Goal: Feedback & Contribution: Leave review/rating

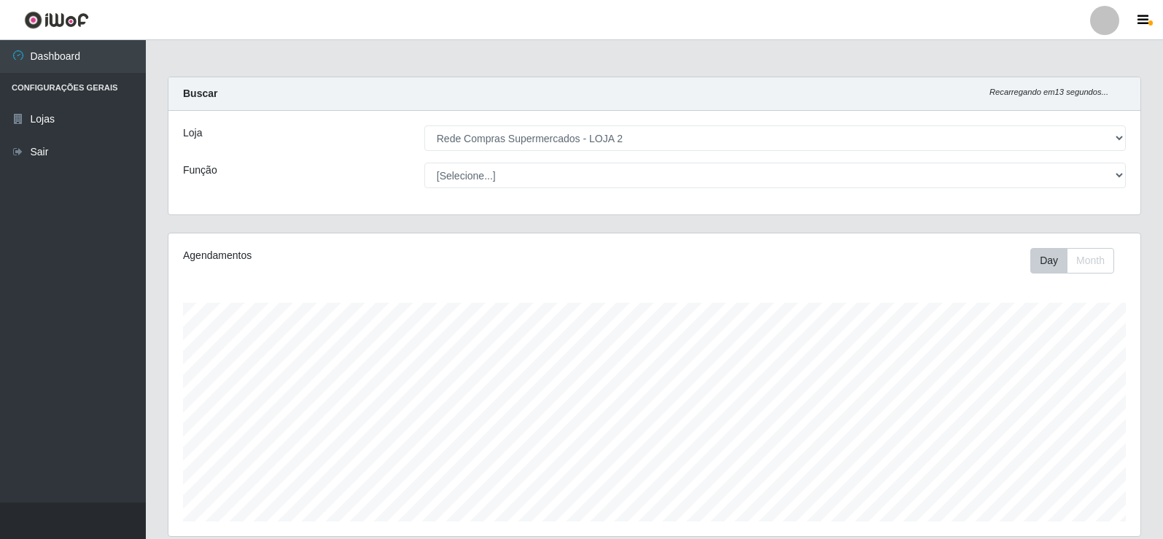
select select "161"
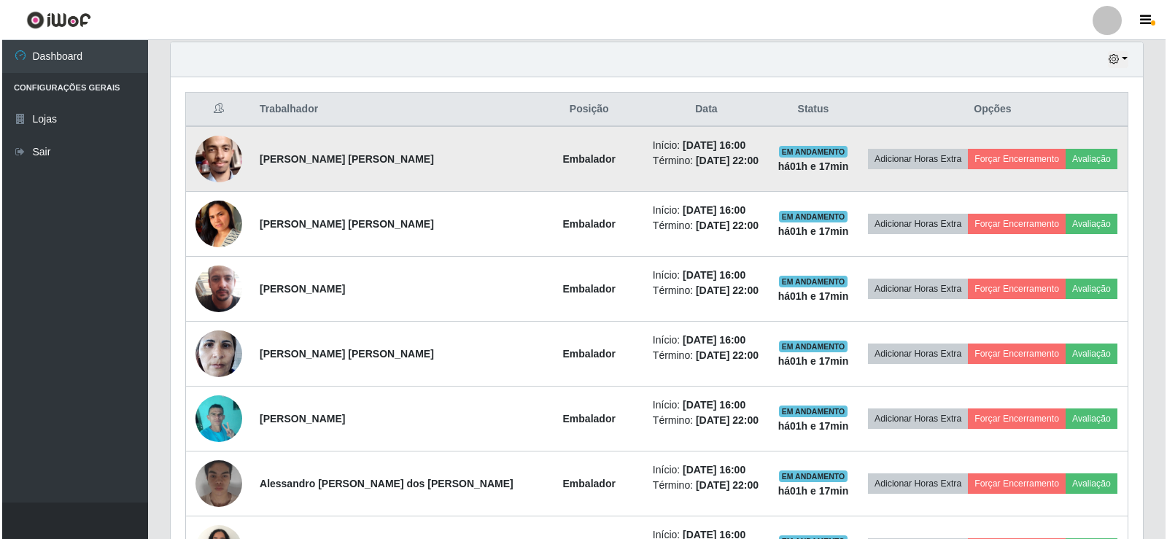
scroll to position [535, 0]
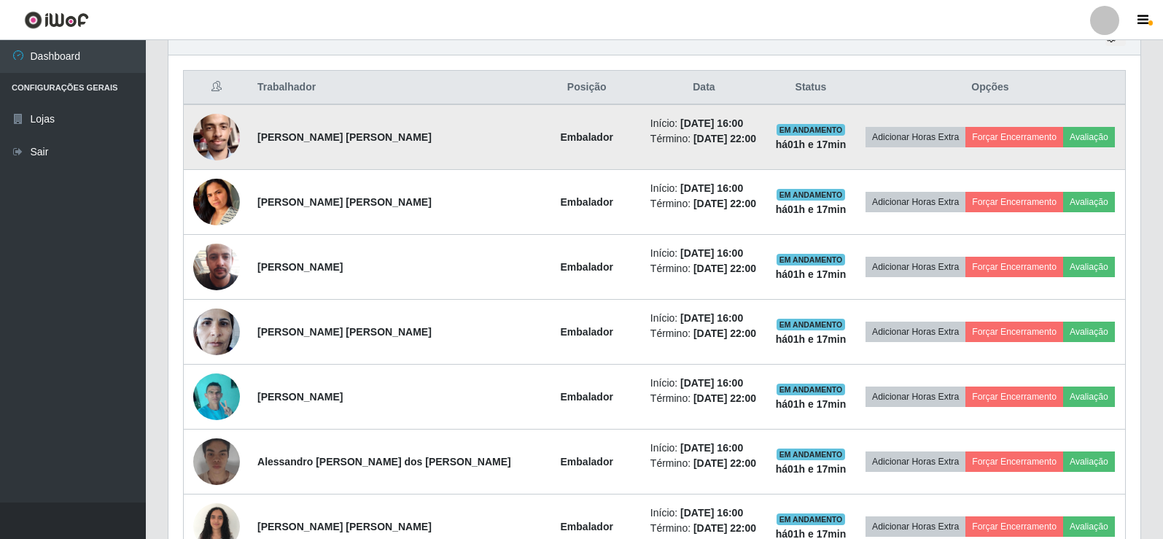
click at [217, 137] on img at bounding box center [216, 137] width 47 height 62
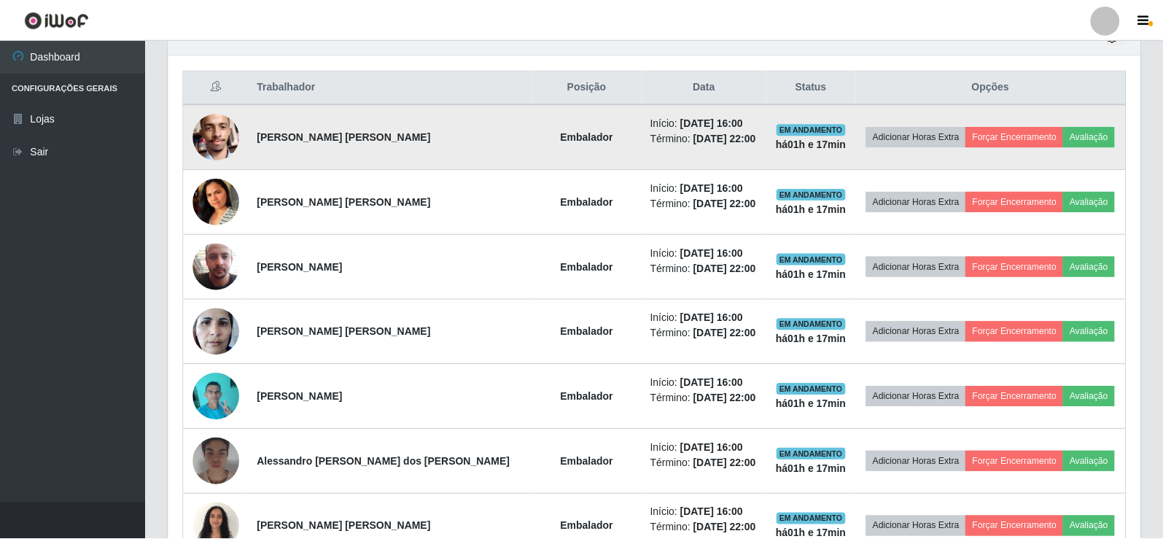
scroll to position [303, 965]
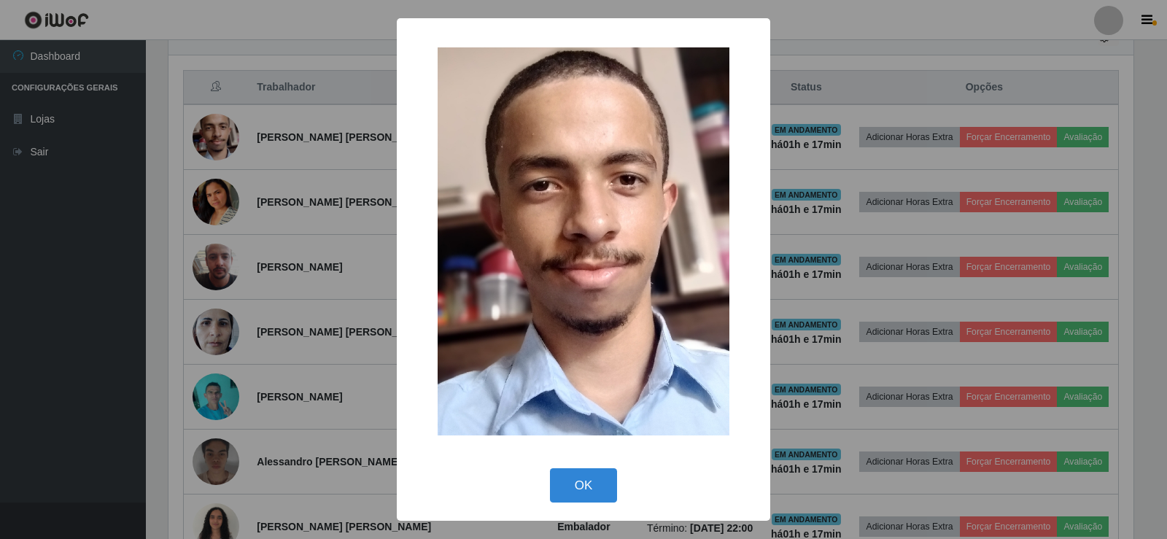
click at [266, 163] on div "× OK Cancel" at bounding box center [583, 269] width 1167 height 539
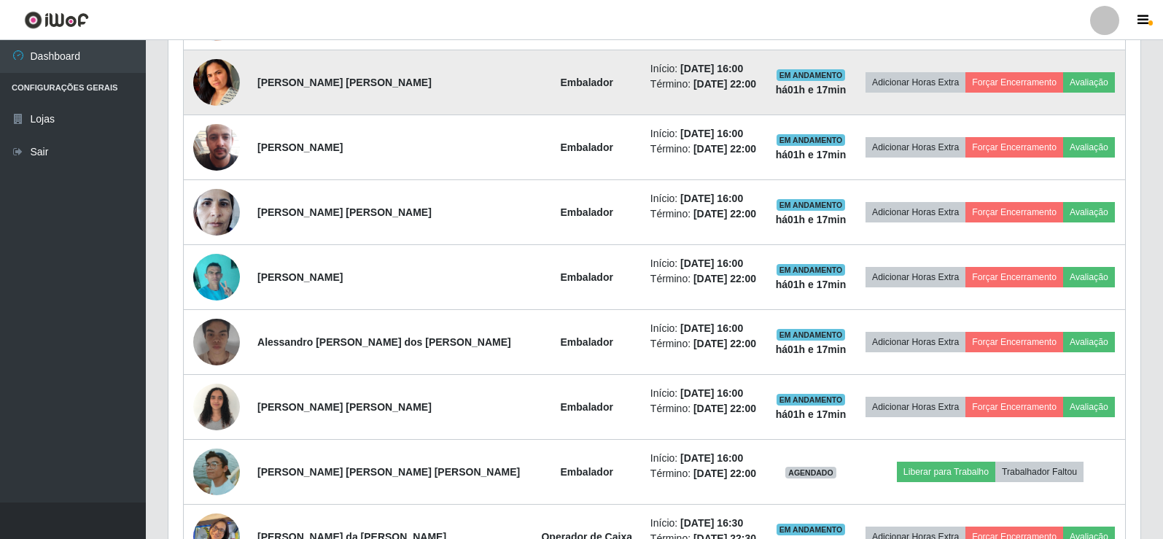
scroll to position [680, 0]
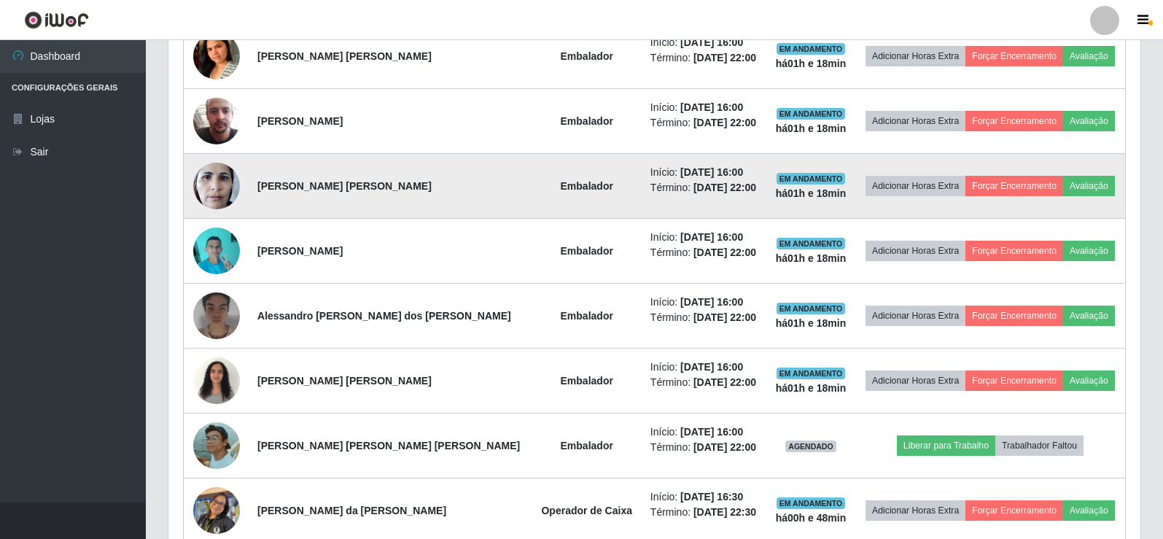
click at [222, 174] on img at bounding box center [216, 186] width 47 height 62
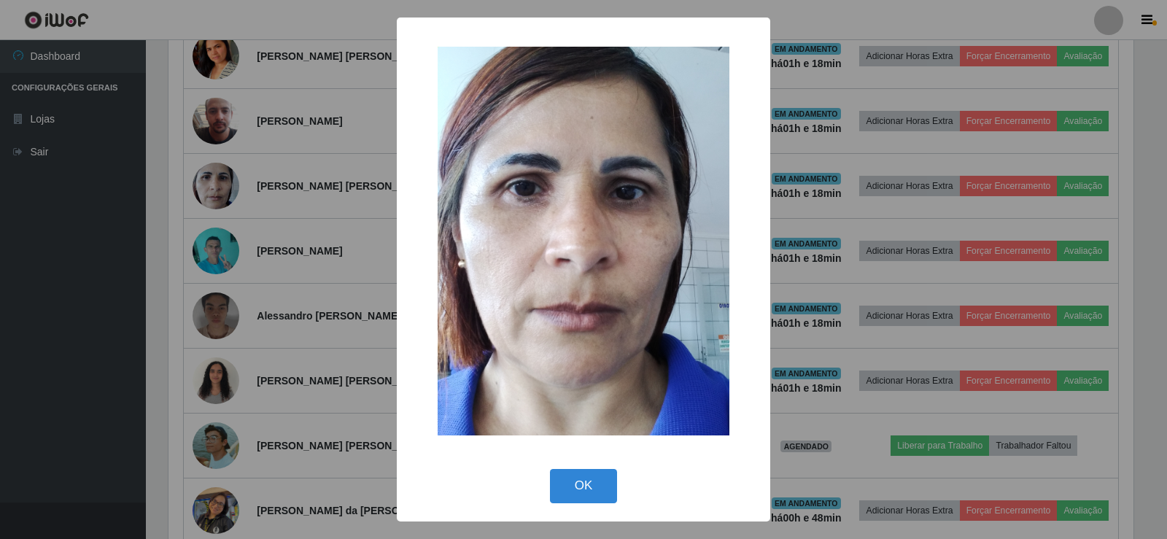
click at [224, 176] on div "× OK Cancel" at bounding box center [583, 269] width 1167 height 539
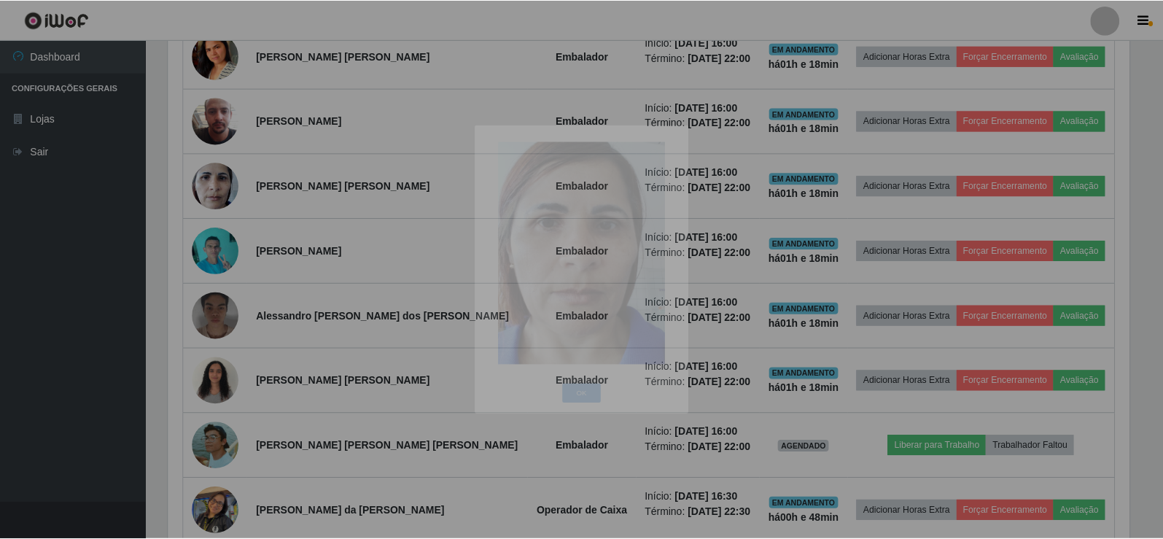
scroll to position [303, 972]
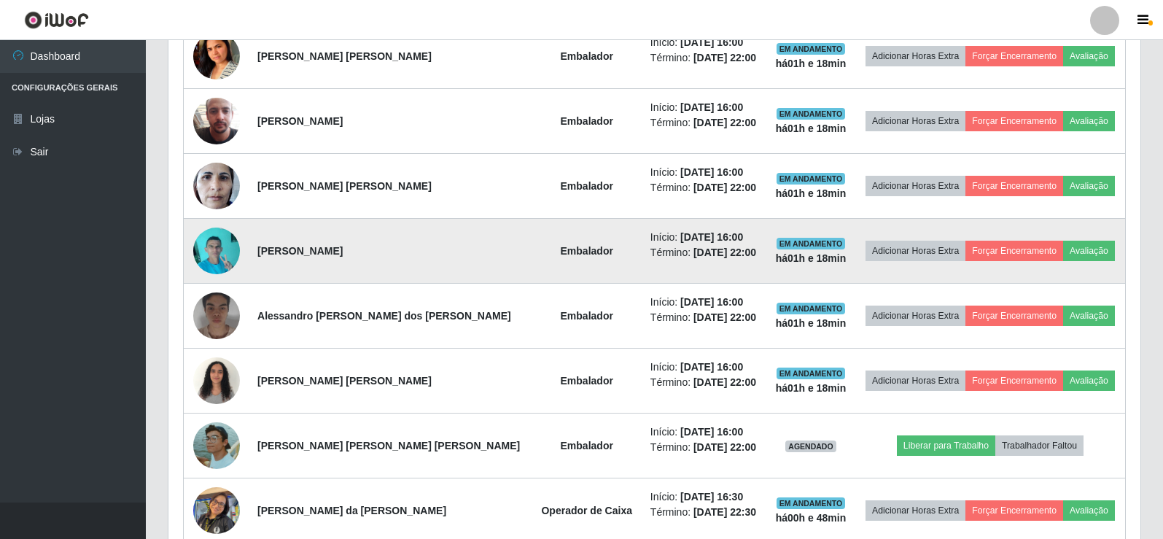
click at [225, 247] on img at bounding box center [216, 251] width 47 height 62
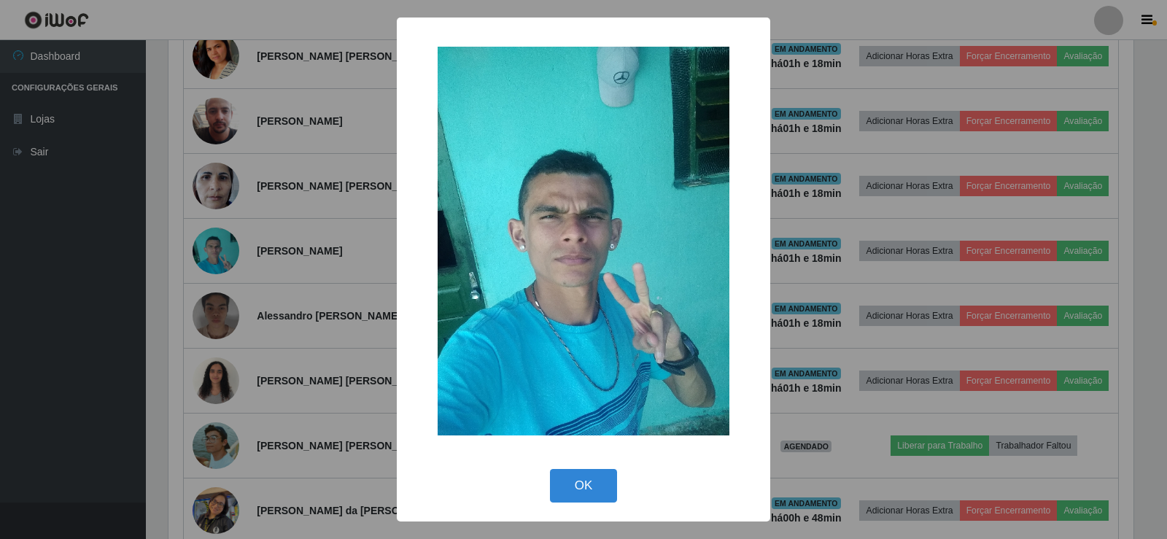
click at [246, 195] on div "× OK Cancel" at bounding box center [583, 269] width 1167 height 539
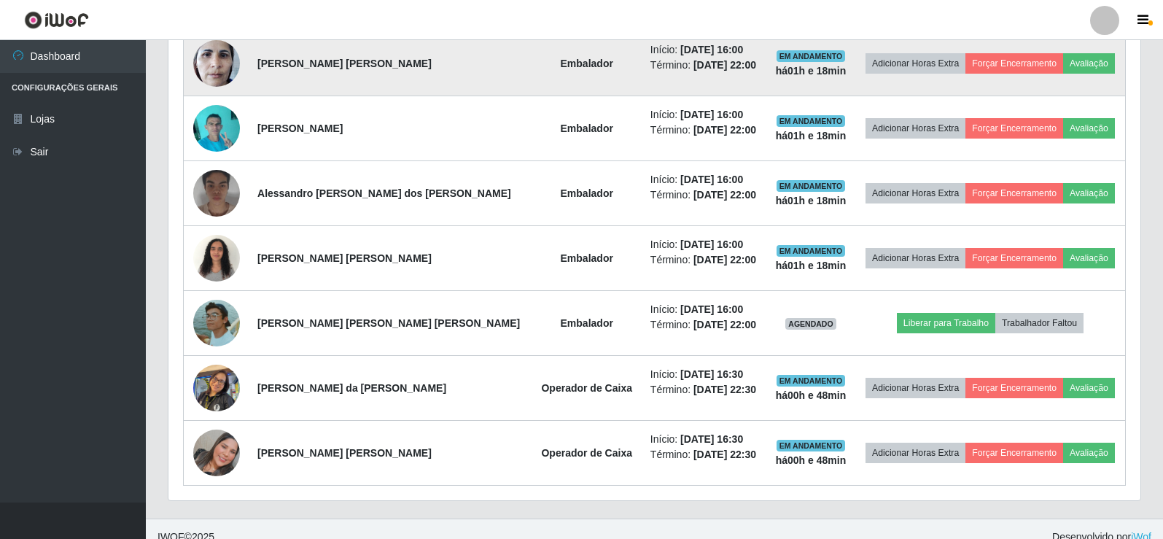
scroll to position [819, 0]
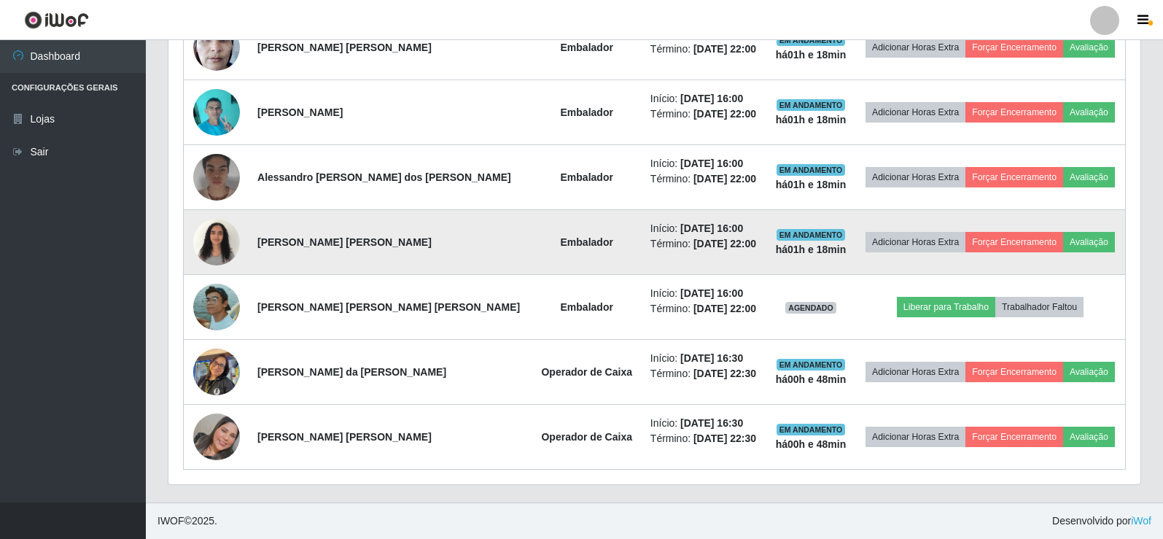
click at [221, 232] on img at bounding box center [216, 242] width 47 height 62
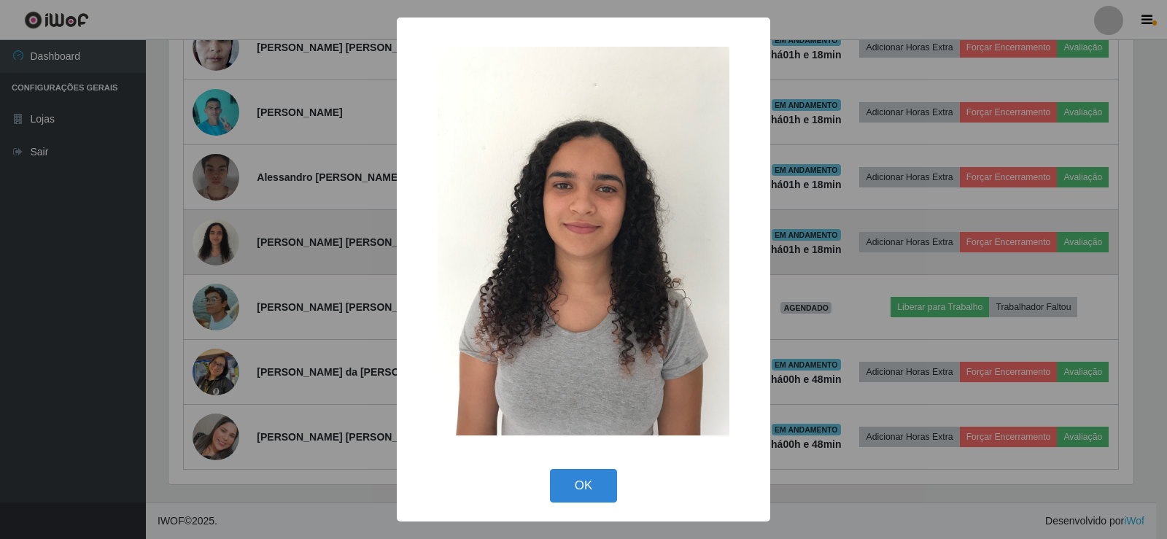
click at [221, 232] on div "× OK Cancel" at bounding box center [583, 269] width 1167 height 539
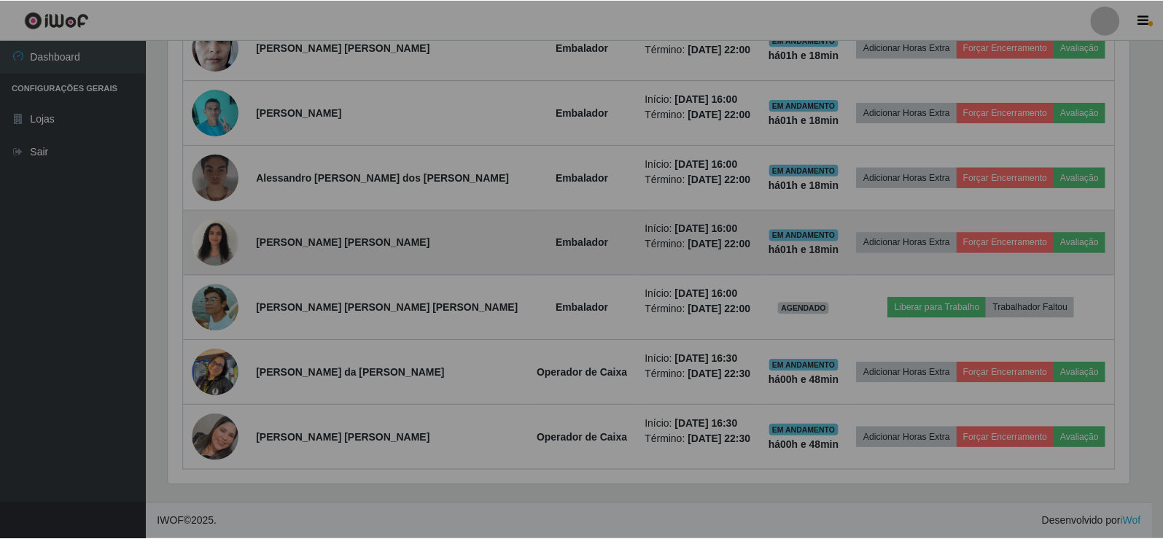
scroll to position [303, 972]
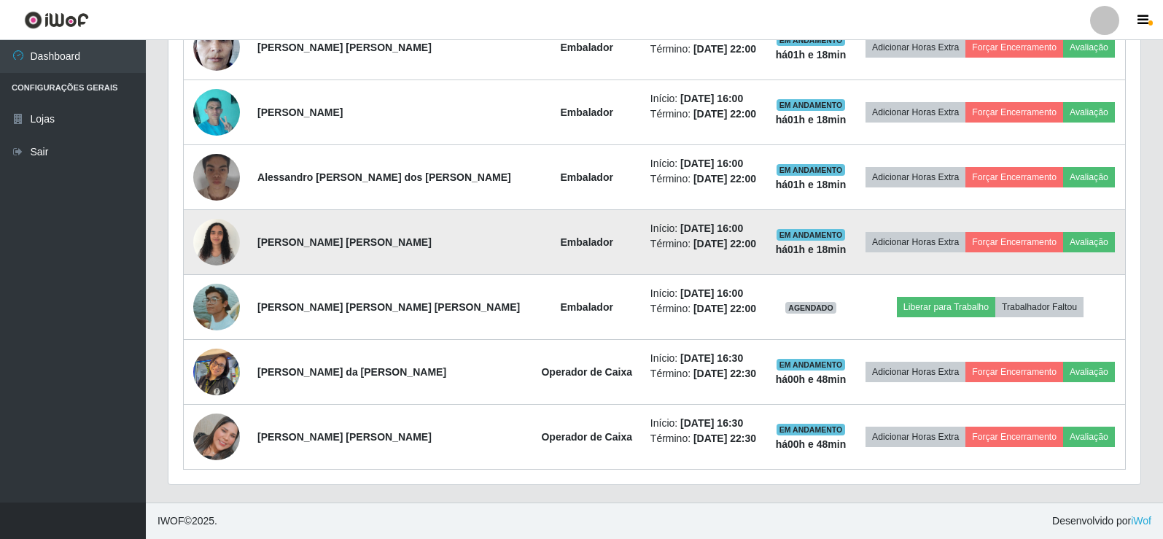
click at [221, 232] on img at bounding box center [216, 242] width 47 height 62
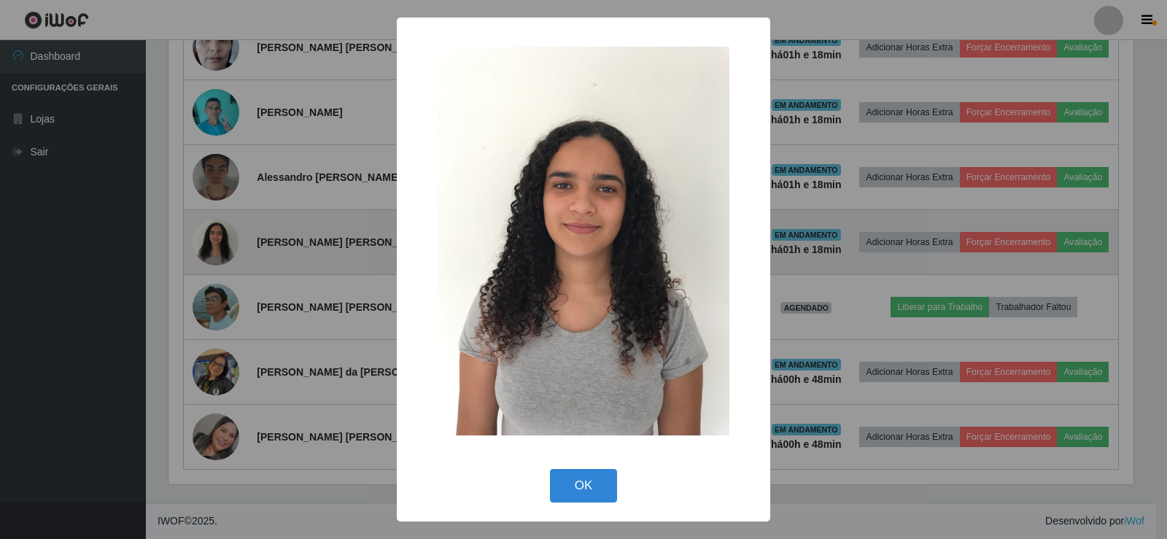
click at [221, 232] on div "× OK Cancel" at bounding box center [583, 269] width 1167 height 539
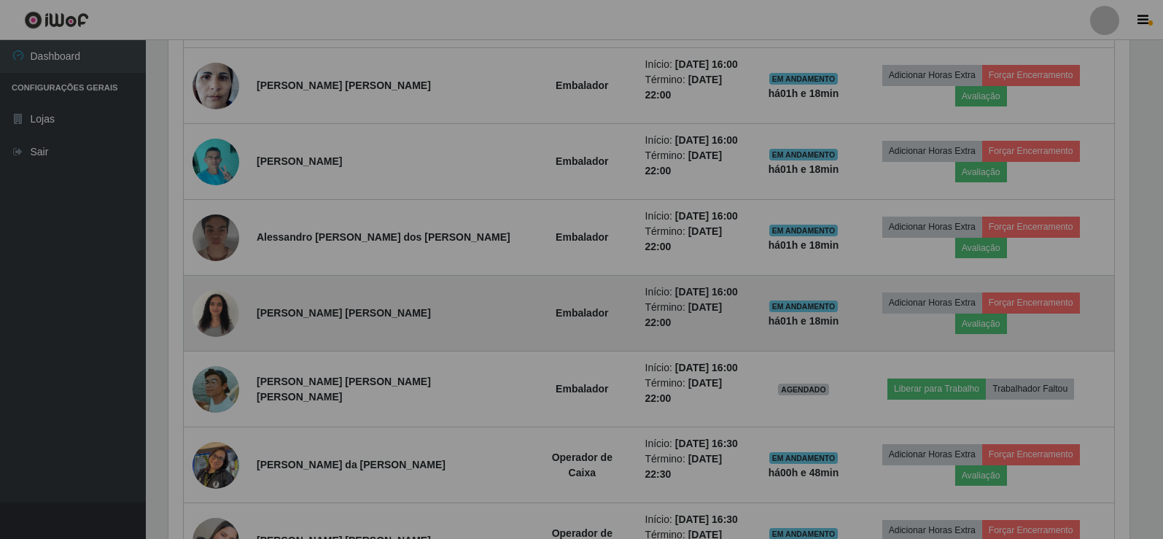
scroll to position [303, 972]
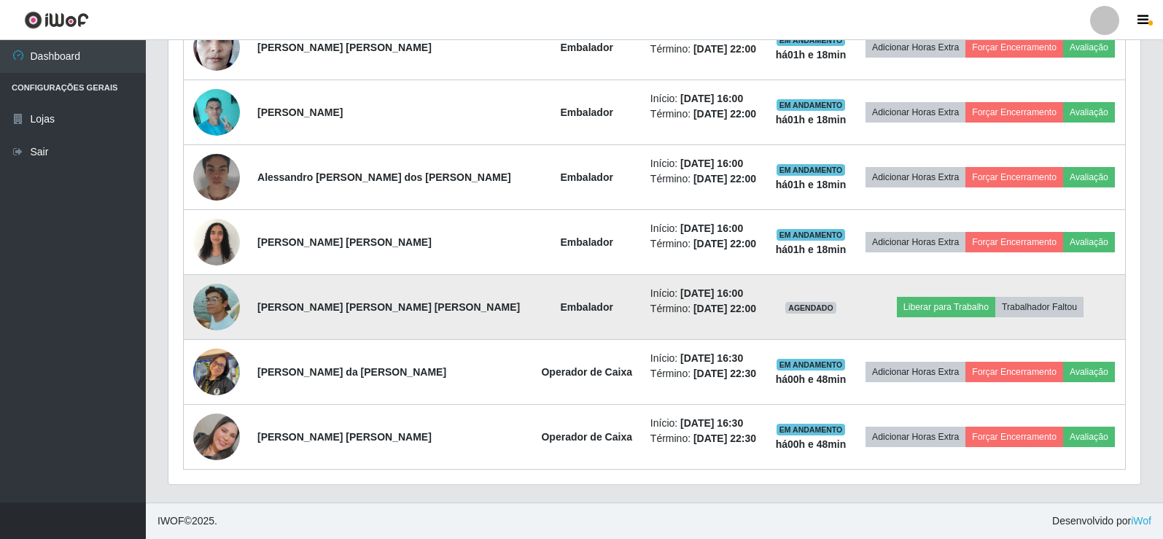
click at [214, 303] on img at bounding box center [216, 307] width 47 height 47
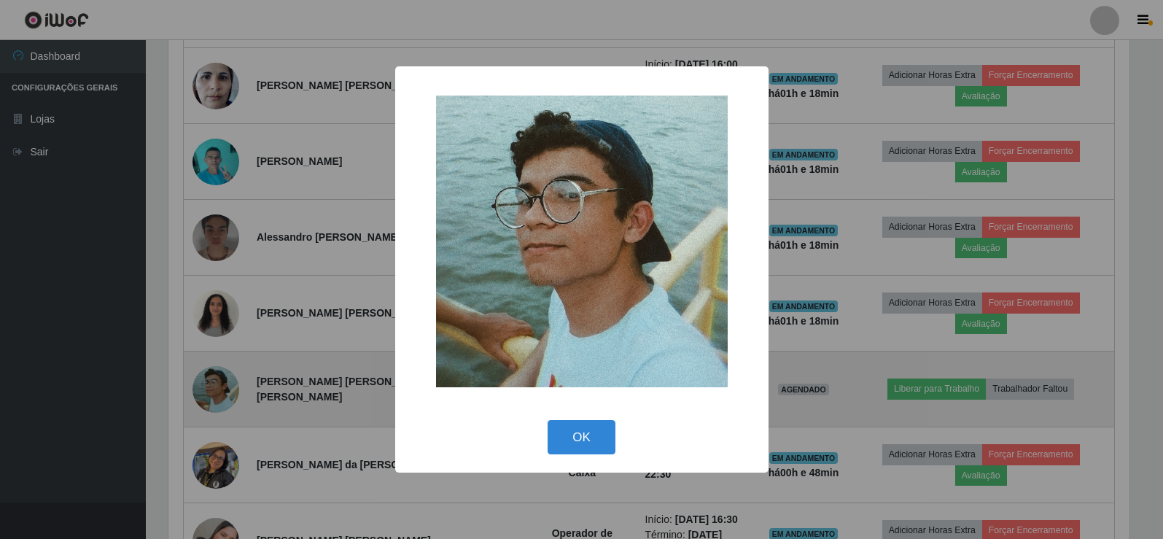
scroll to position [303, 965]
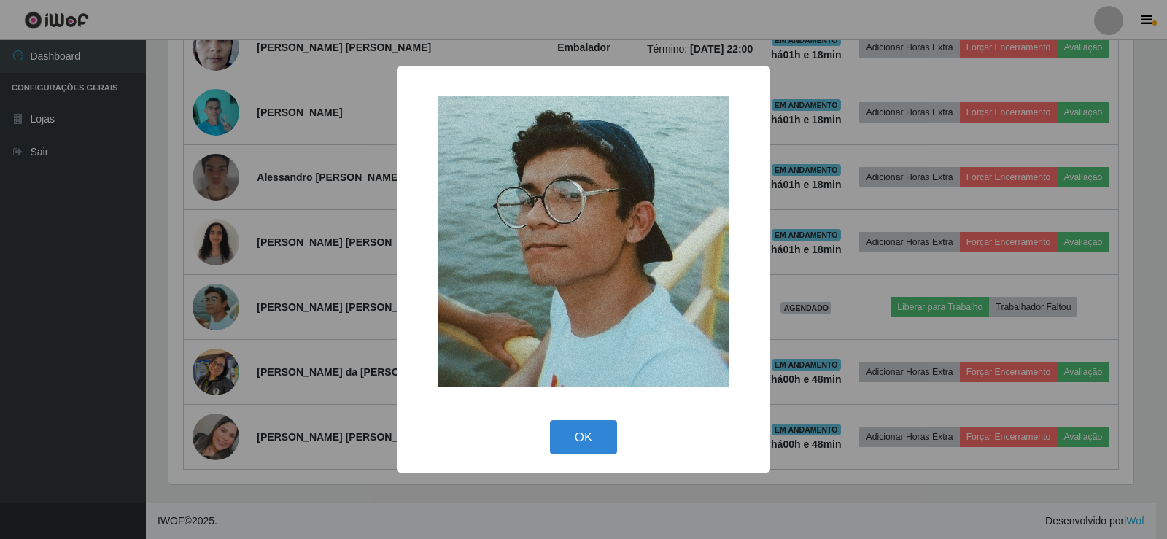
click at [221, 282] on div "× OK Cancel" at bounding box center [583, 269] width 1167 height 539
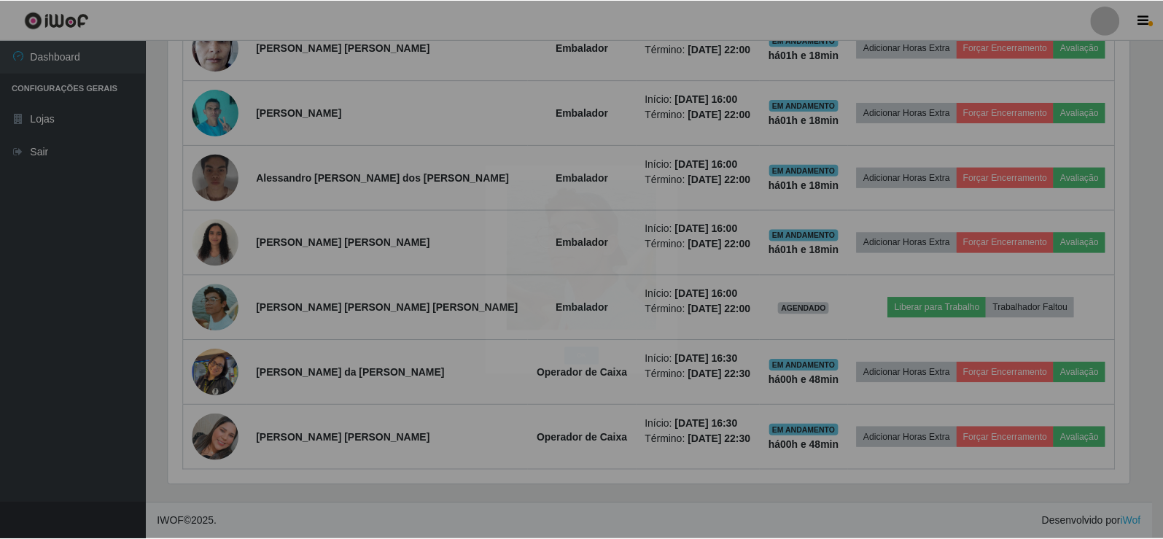
scroll to position [0, 0]
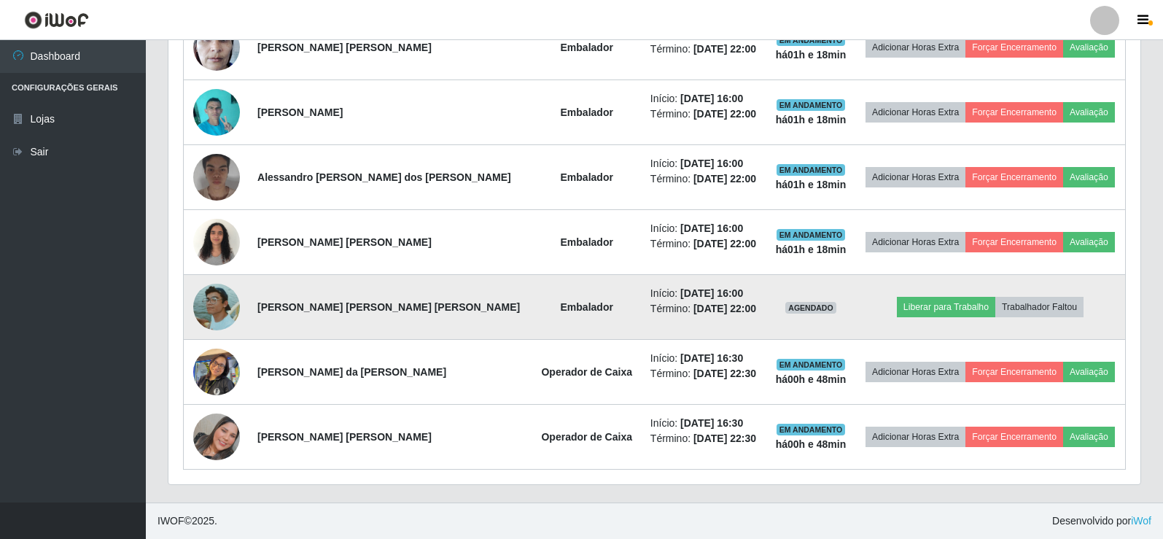
click at [220, 288] on img at bounding box center [216, 307] width 47 height 47
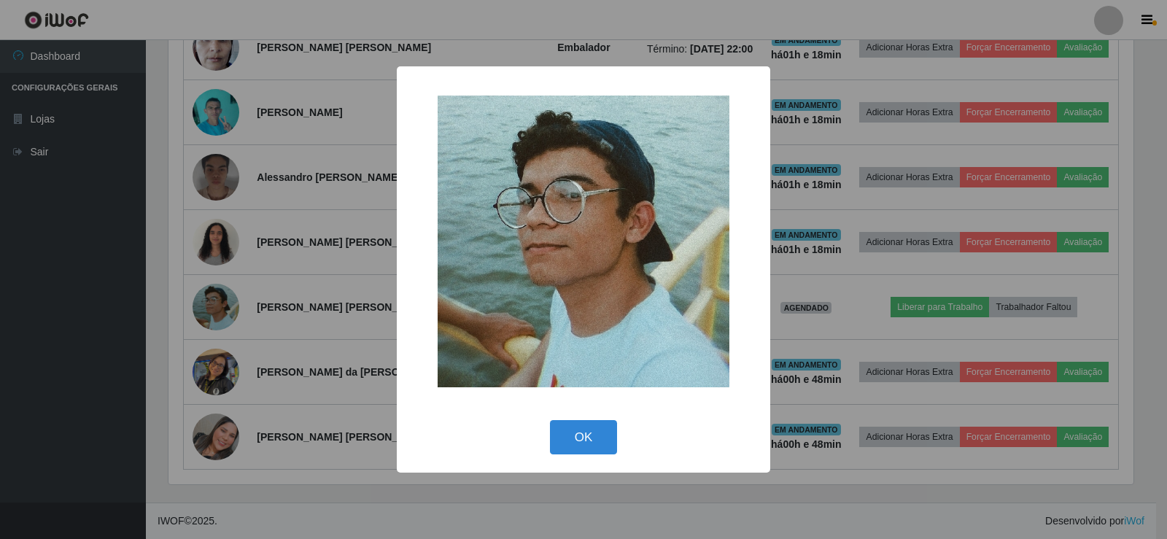
click at [270, 290] on div "× OK Cancel" at bounding box center [583, 269] width 1167 height 539
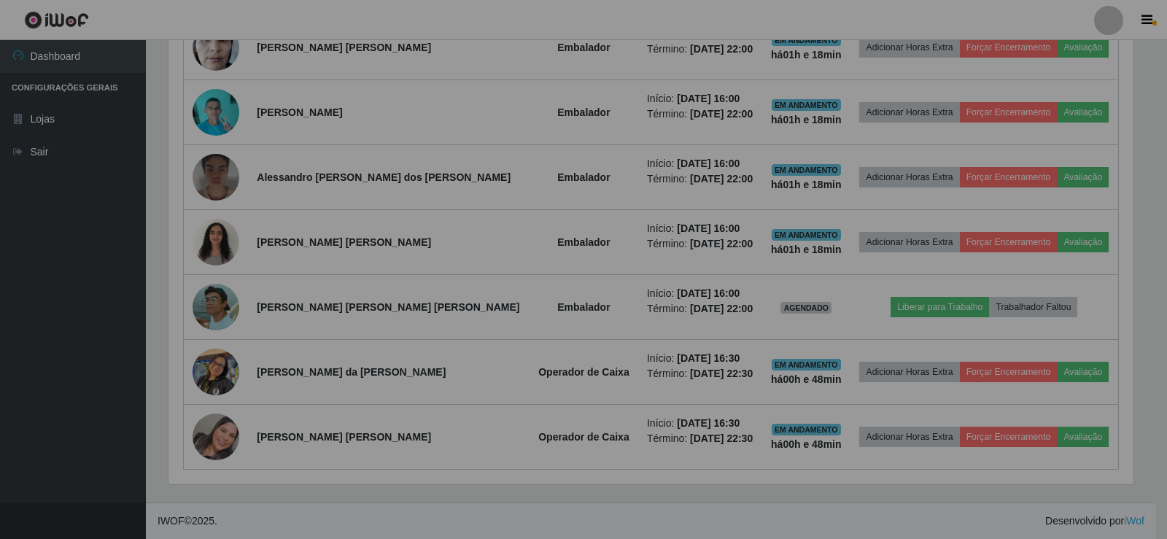
scroll to position [303, 972]
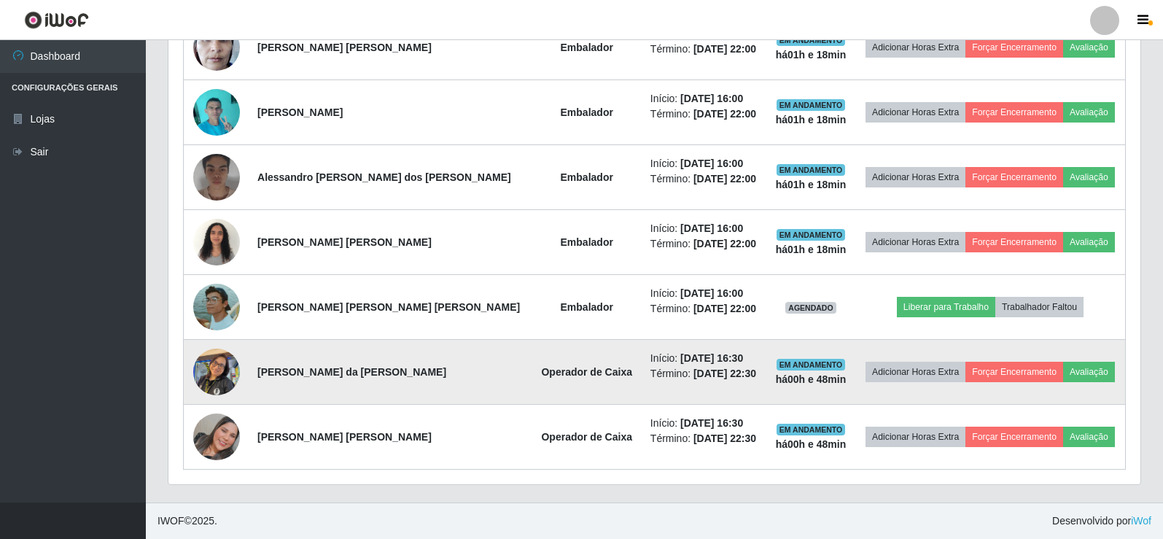
click at [224, 373] on img at bounding box center [216, 372] width 47 height 62
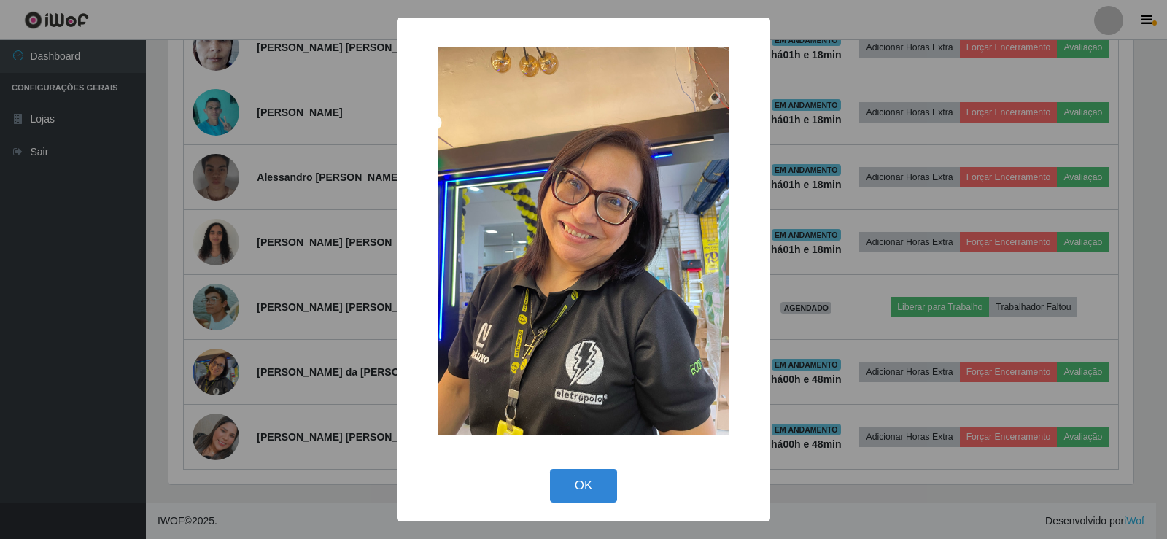
click at [226, 363] on div "× OK Cancel" at bounding box center [583, 269] width 1167 height 539
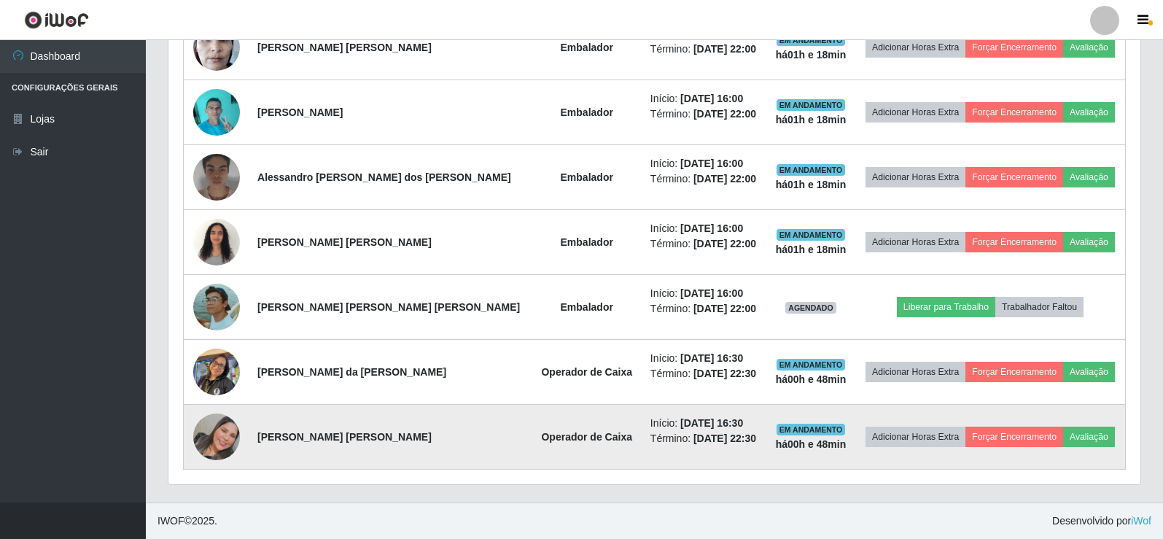
scroll to position [729008, 728338]
click at [228, 418] on img at bounding box center [216, 437] width 47 height 47
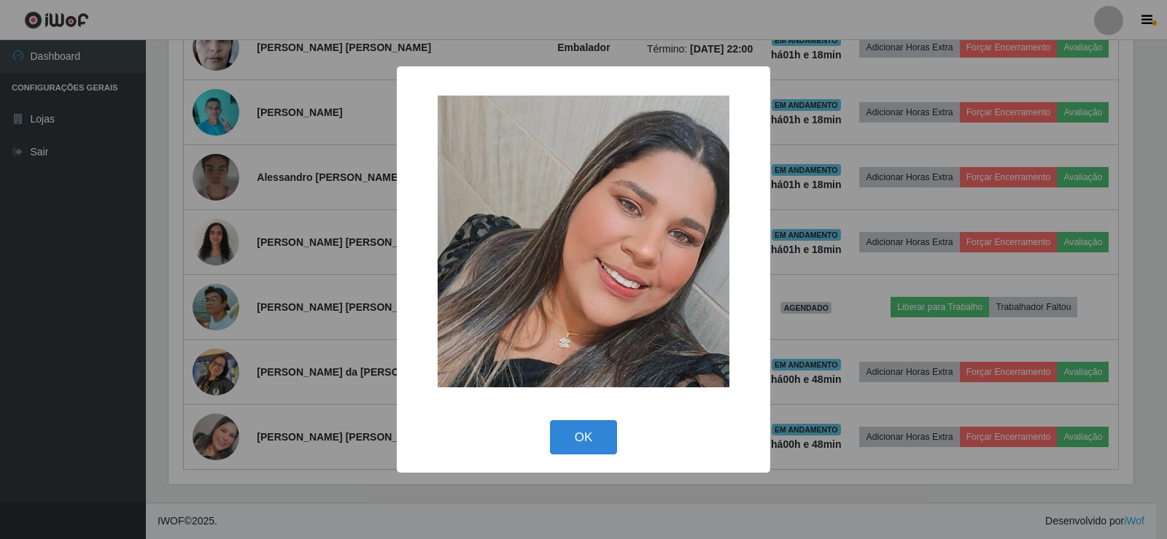
click at [243, 348] on div "× OK Cancel" at bounding box center [583, 269] width 1167 height 539
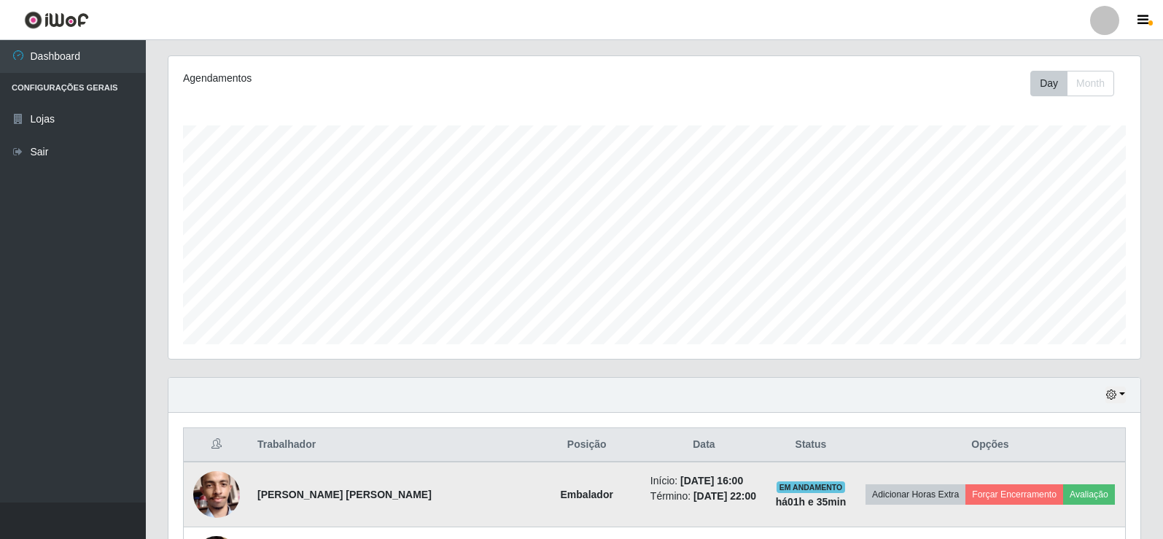
scroll to position [0, 0]
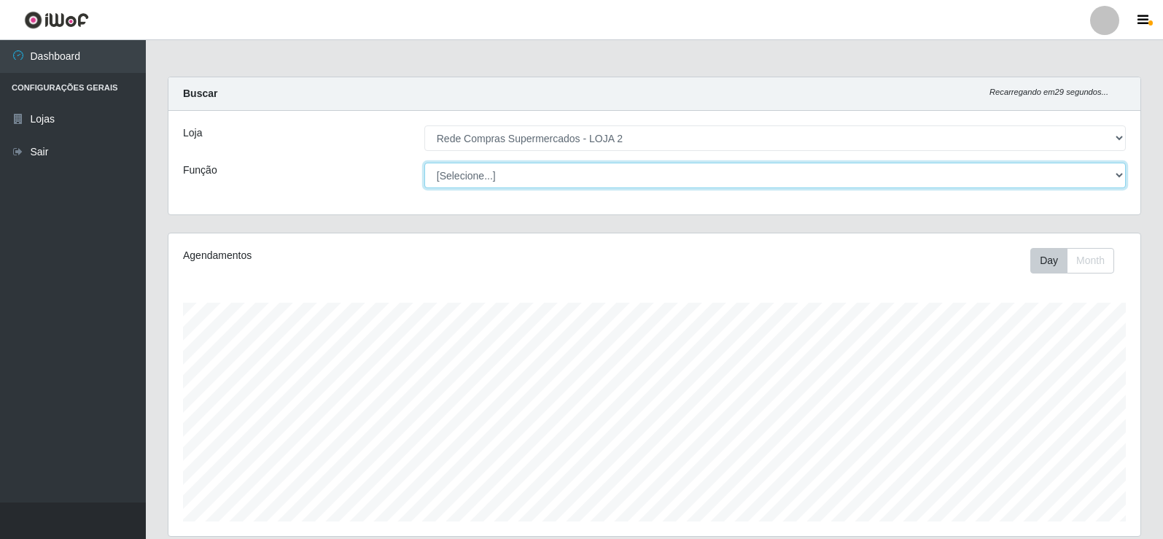
click at [910, 182] on select "[Selecione...] ASG ASG + ASG ++ Balconista Balconista + Balconista ++ Embalador…" at bounding box center [775, 176] width 702 height 26
click at [492, 179] on select "[Selecione...] ASG ASG + ASG ++ Balconista Balconista + Balconista ++ Embalador…" at bounding box center [775, 176] width 702 height 26
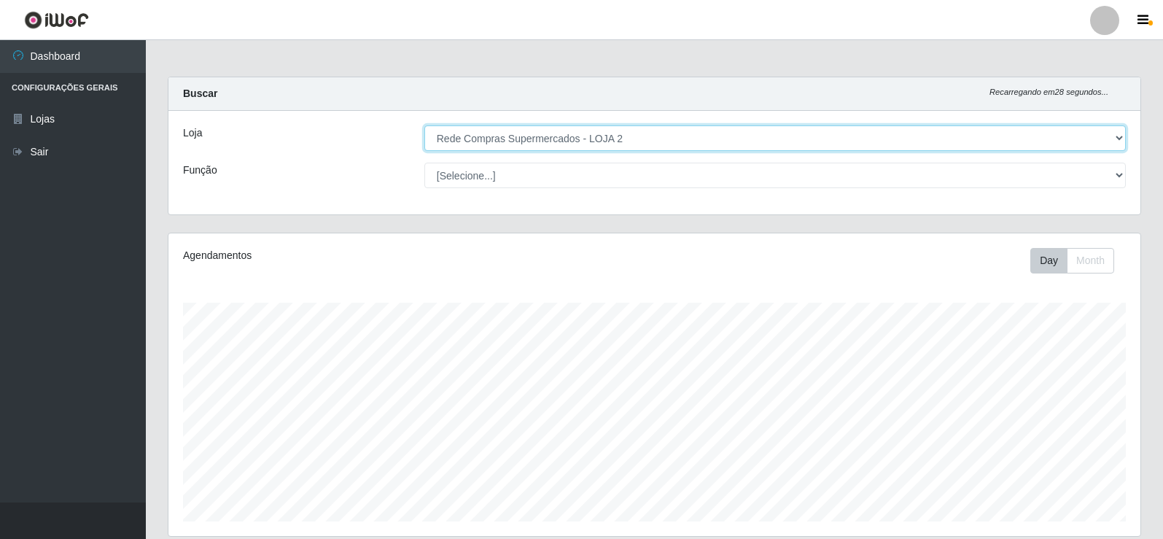
click at [486, 136] on select "[Selecione...] Rede Compras Supermercados - LOJA 2" at bounding box center [775, 138] width 702 height 26
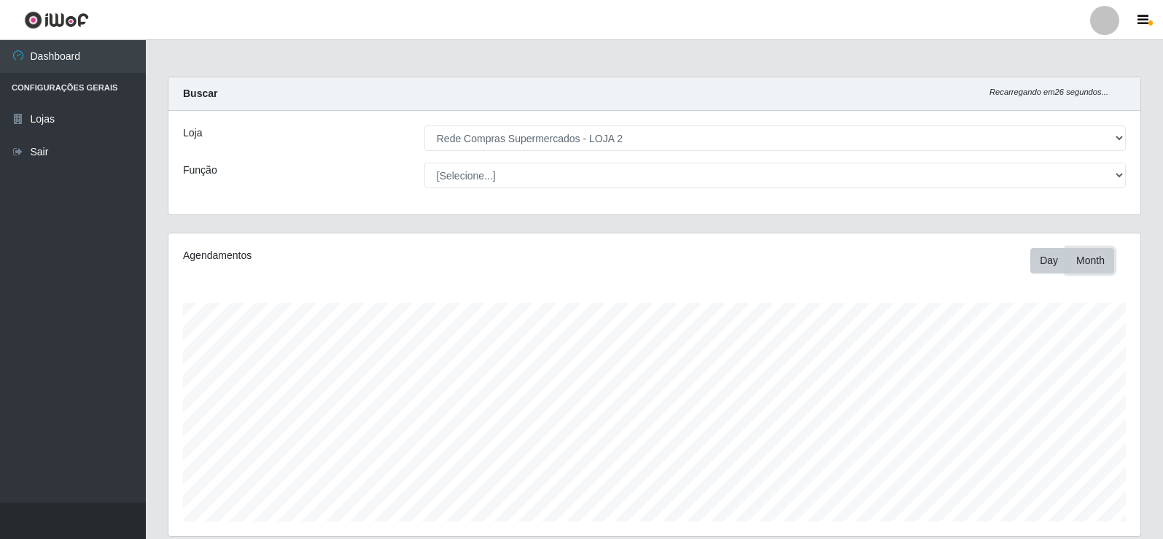
click at [1095, 265] on button "Month" at bounding box center [1090, 261] width 47 height 26
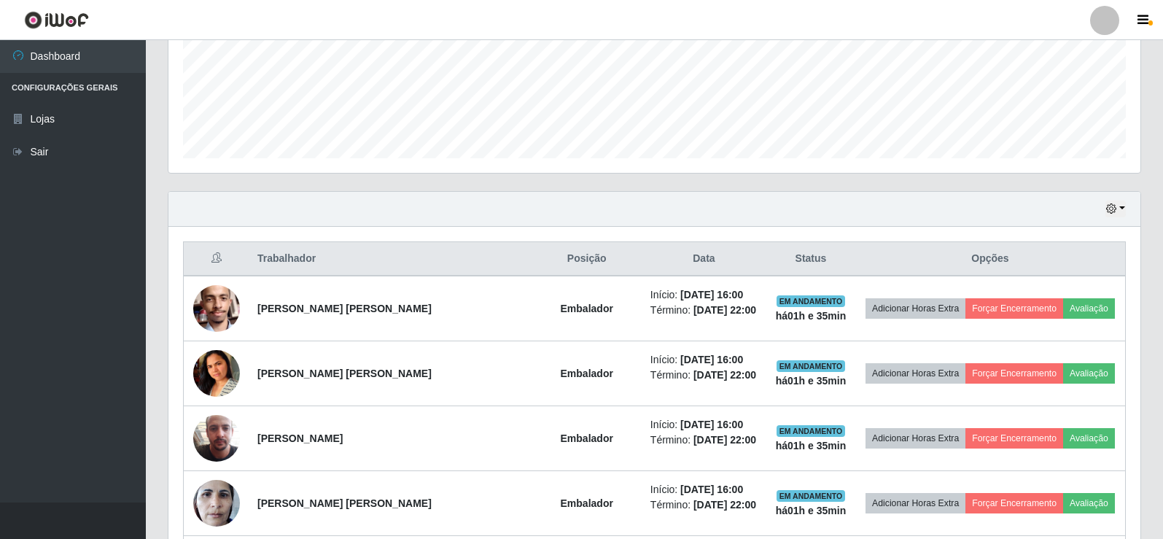
scroll to position [365, 0]
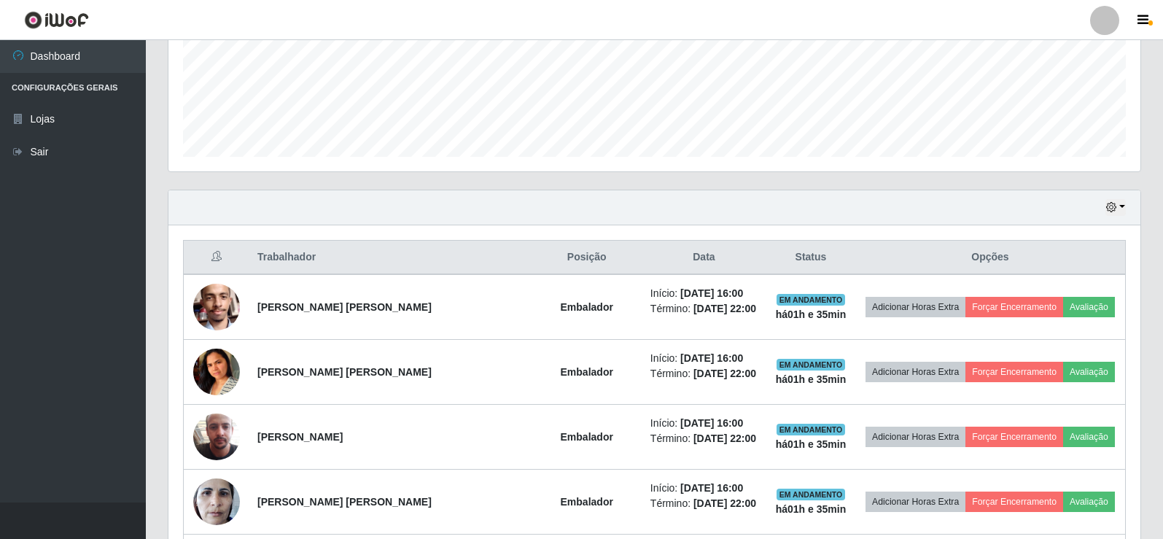
click at [1128, 205] on div "Hoje 1 dia 3 dias 1 Semana Não encerrados" at bounding box center [654, 207] width 972 height 35
click at [1119, 208] on button "button" at bounding box center [1116, 207] width 20 height 17
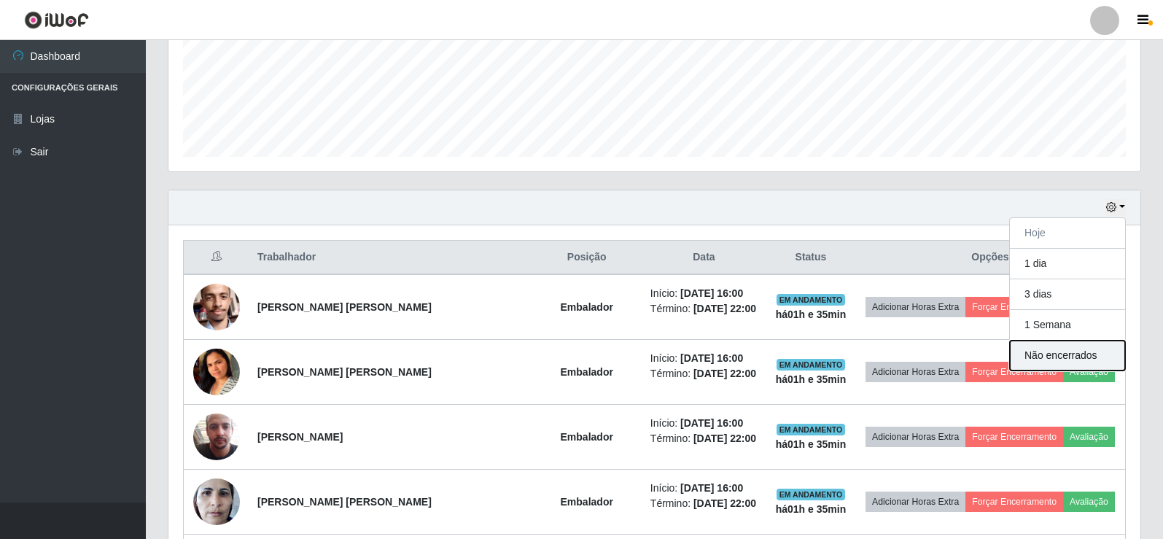
click at [1073, 355] on button "Não encerrados" at bounding box center [1067, 356] width 115 height 30
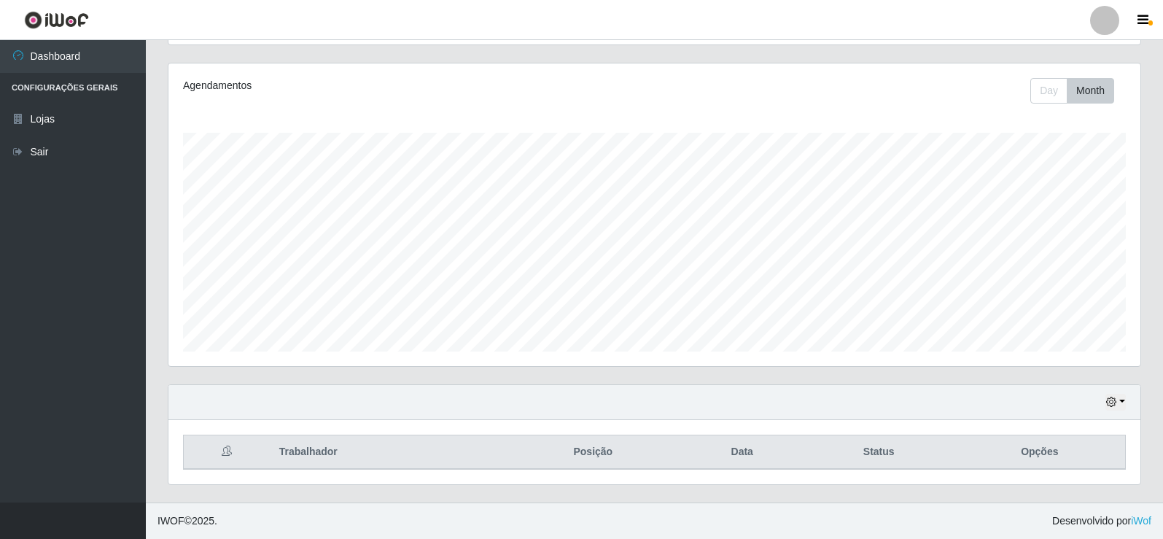
scroll to position [170, 0]
click at [1056, 92] on button "Day" at bounding box center [1049, 91] width 37 height 26
click at [1122, 405] on button "button" at bounding box center [1116, 402] width 20 height 17
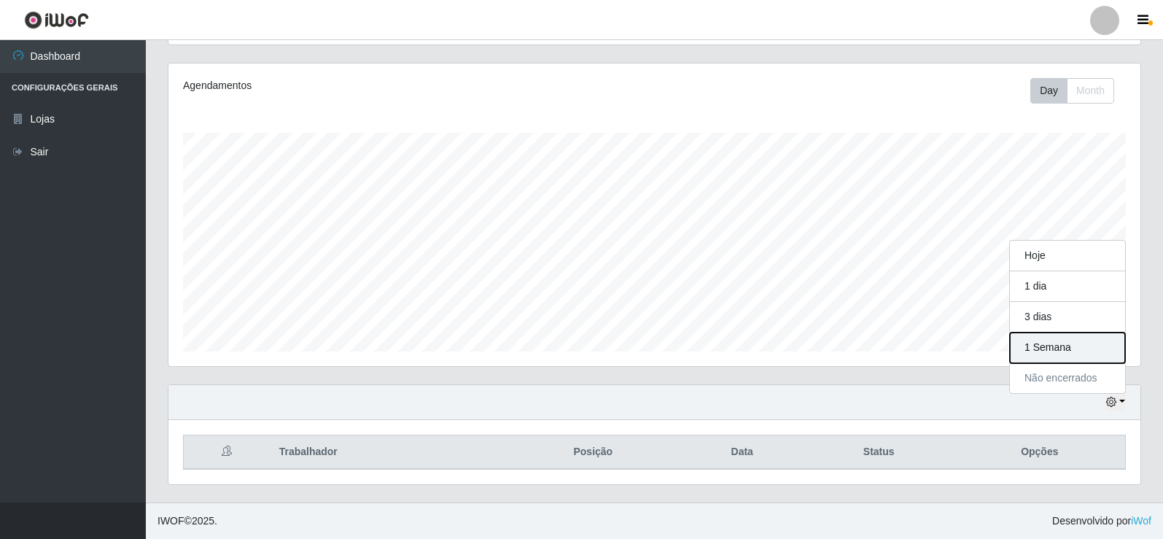
click at [1060, 346] on button "1 Semana" at bounding box center [1067, 348] width 115 height 31
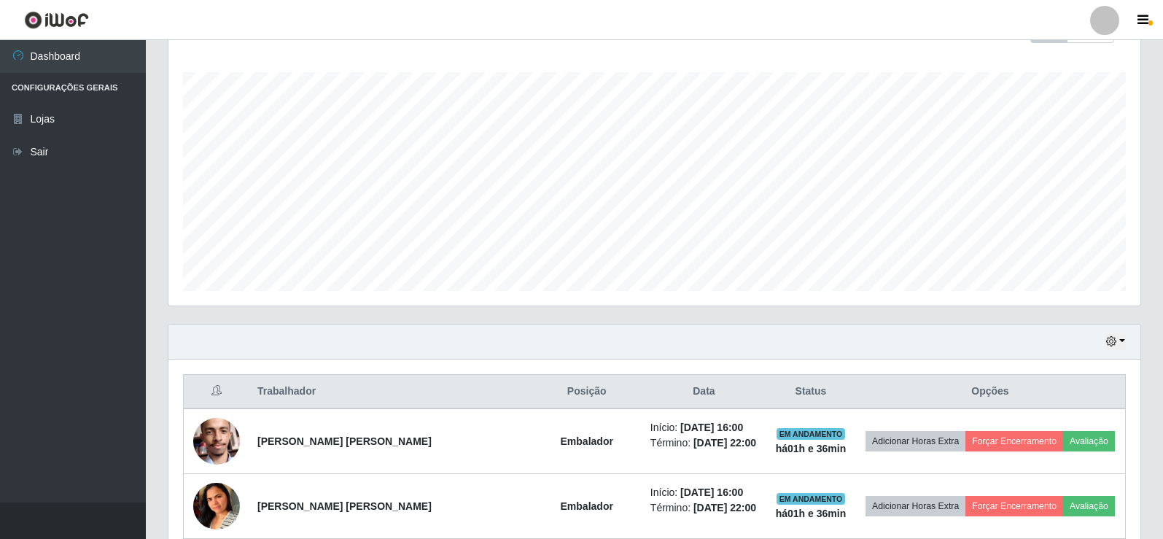
scroll to position [365, 0]
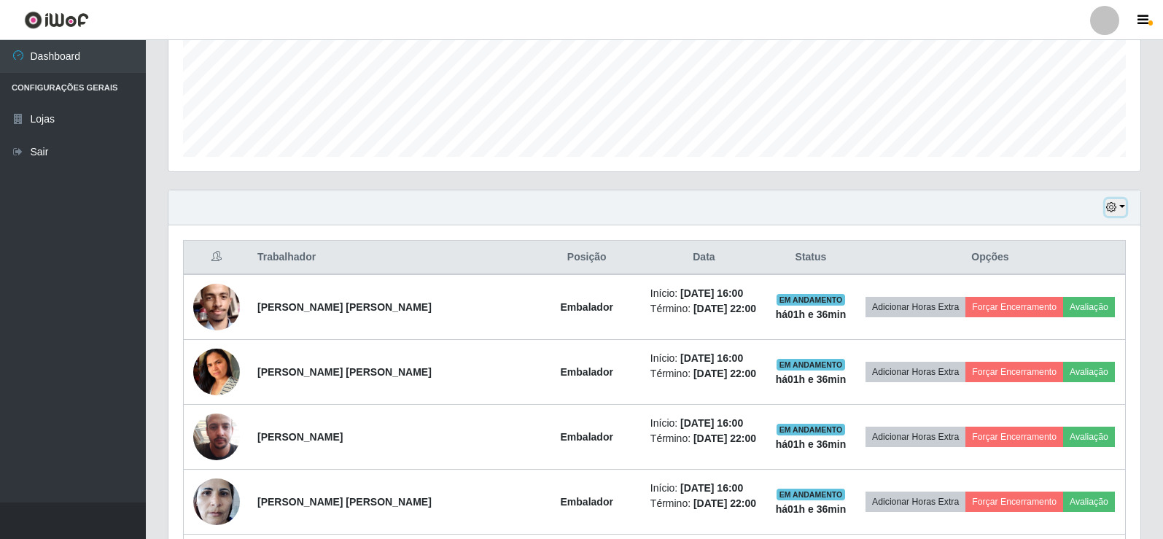
click at [1113, 203] on icon "button" at bounding box center [1111, 207] width 10 height 10
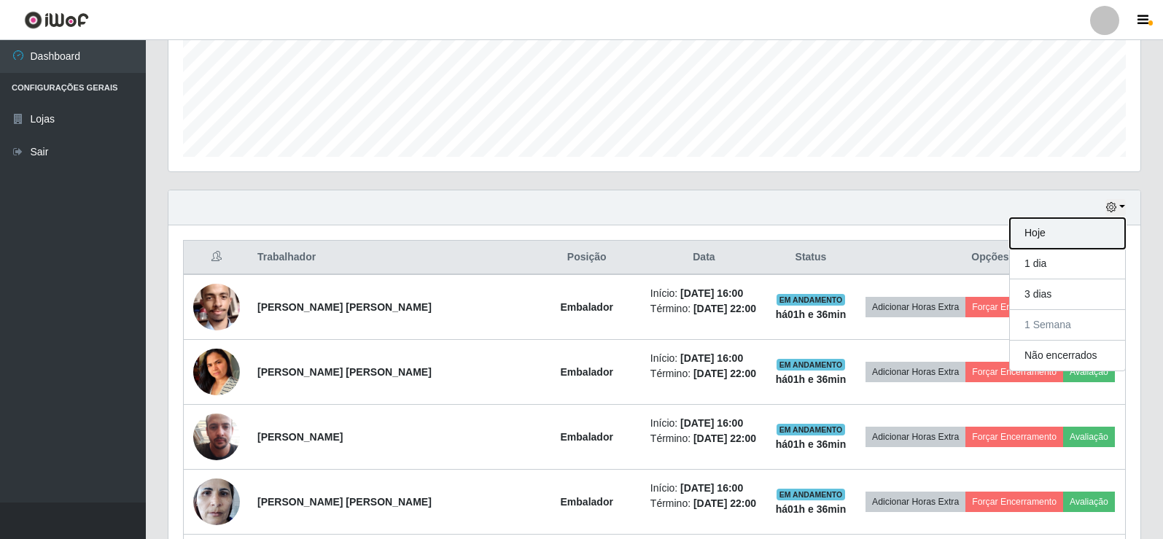
click at [1079, 238] on button "Hoje" at bounding box center [1067, 233] width 115 height 31
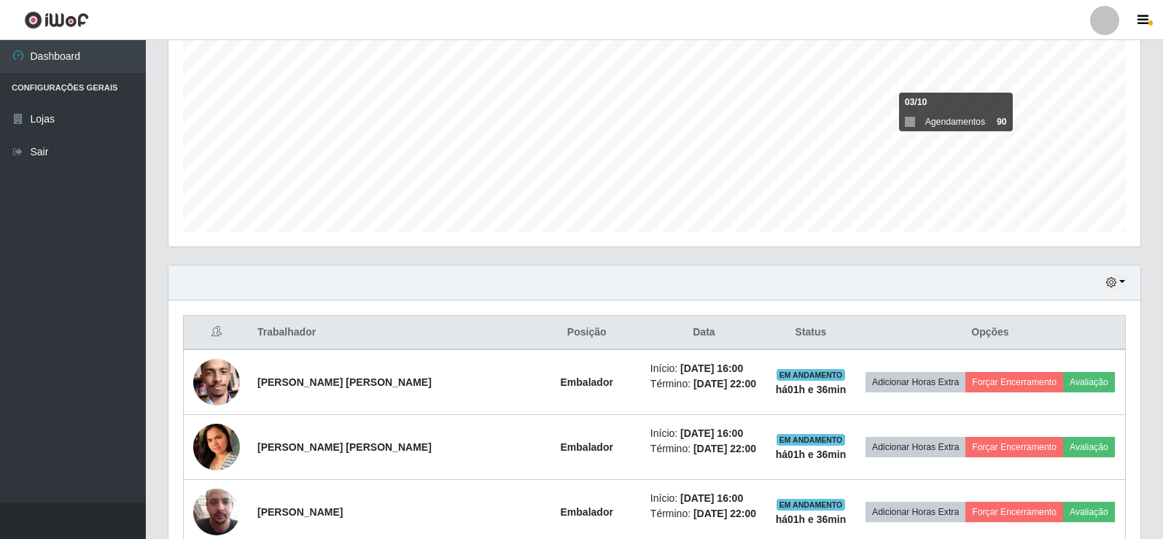
scroll to position [0, 0]
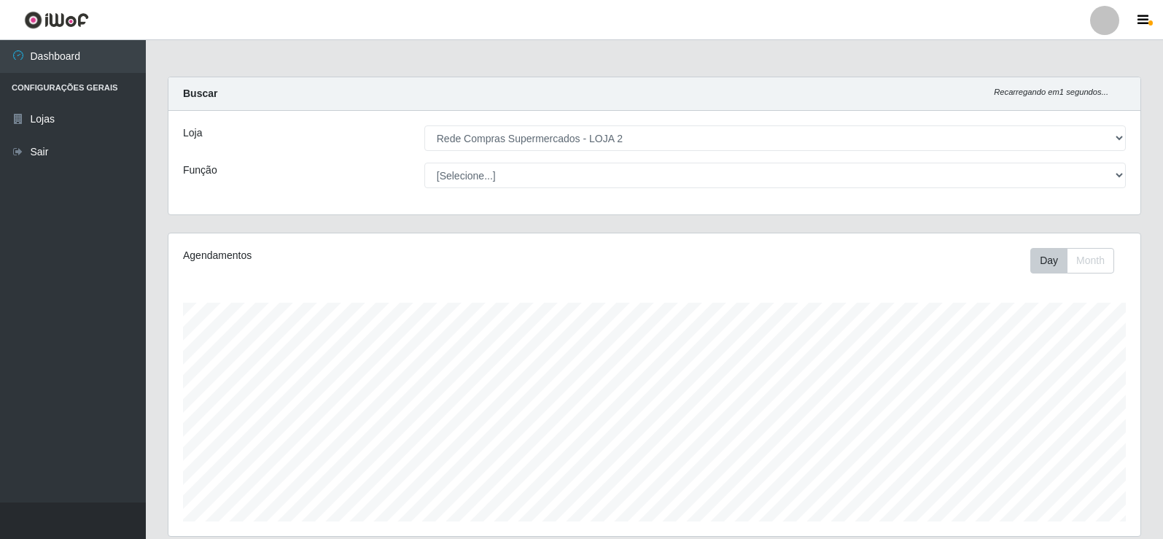
click at [804, 264] on div "Day Month" at bounding box center [855, 261] width 563 height 26
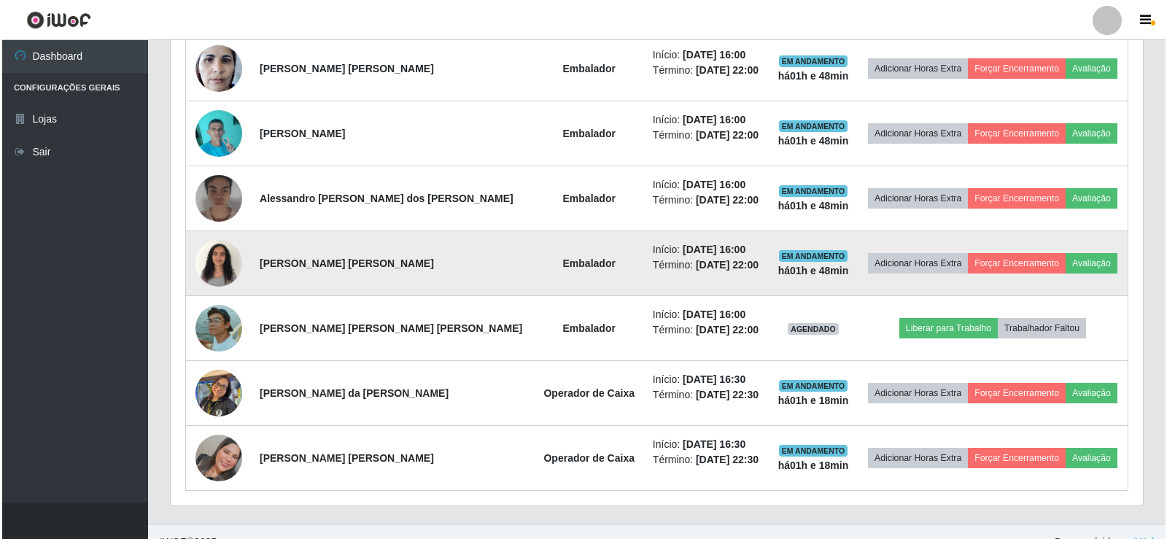
scroll to position [802, 0]
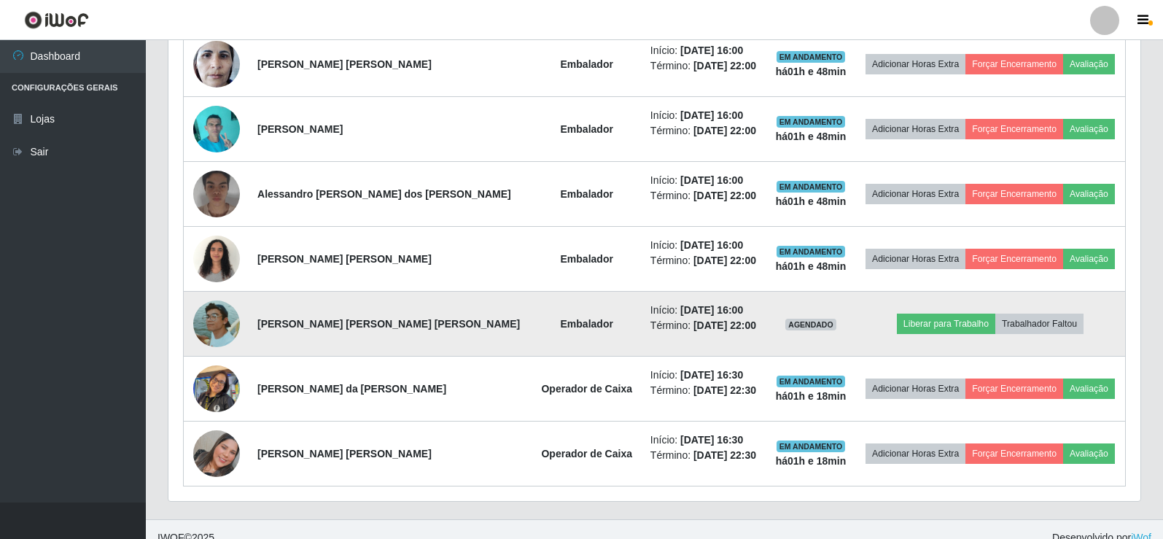
click at [230, 327] on img at bounding box center [216, 323] width 47 height 47
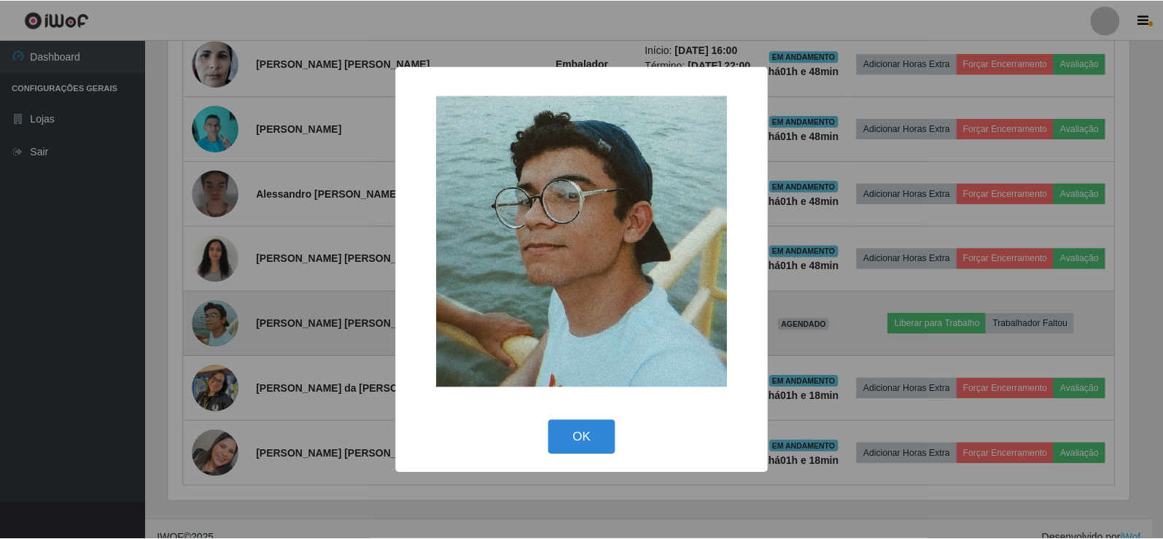
scroll to position [303, 965]
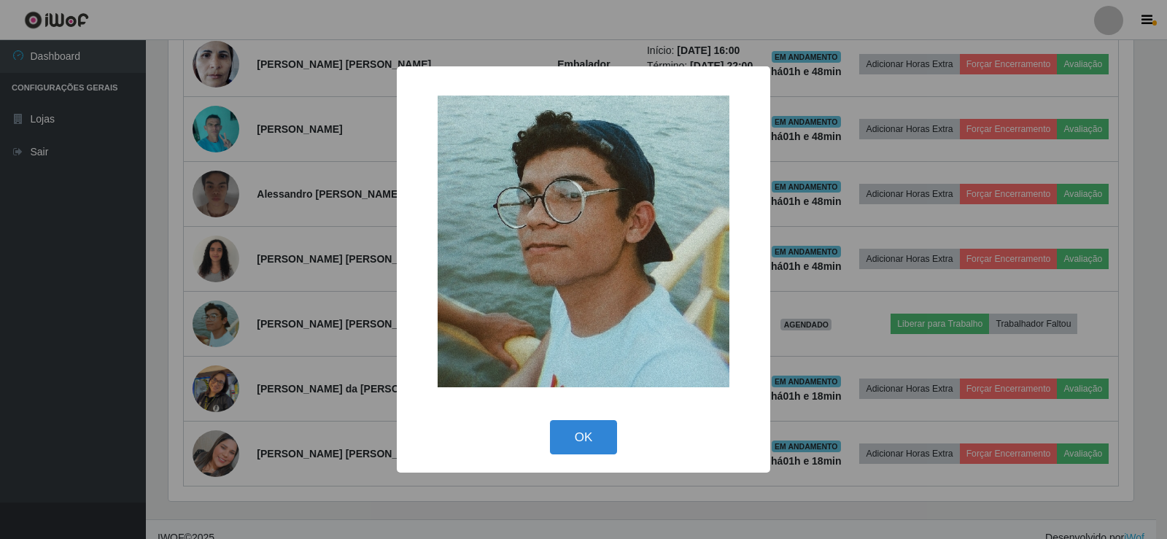
click at [303, 287] on div "× OK Cancel" at bounding box center [583, 269] width 1167 height 539
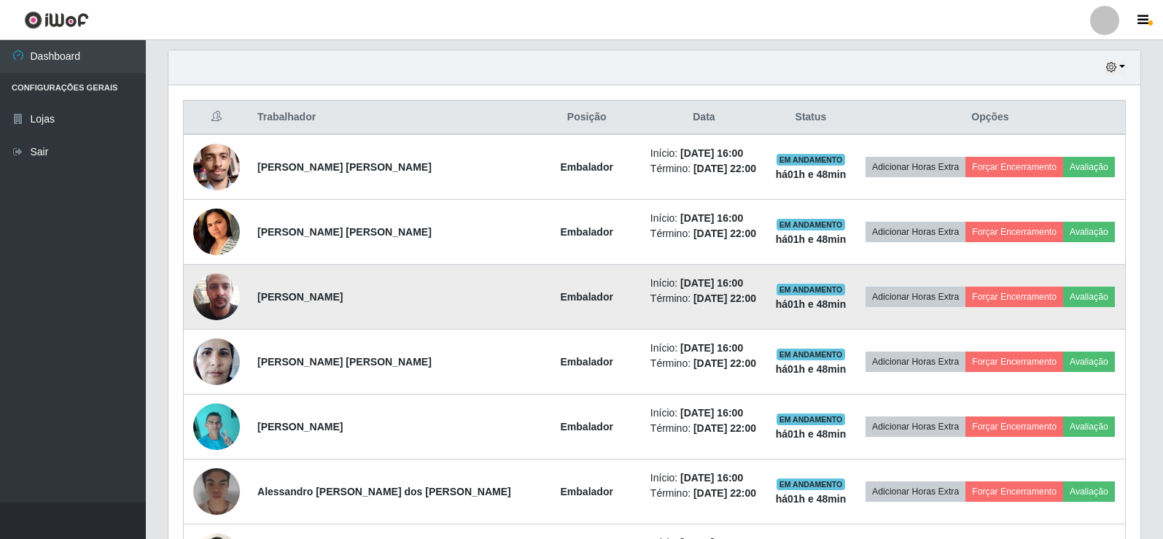
scroll to position [511, 0]
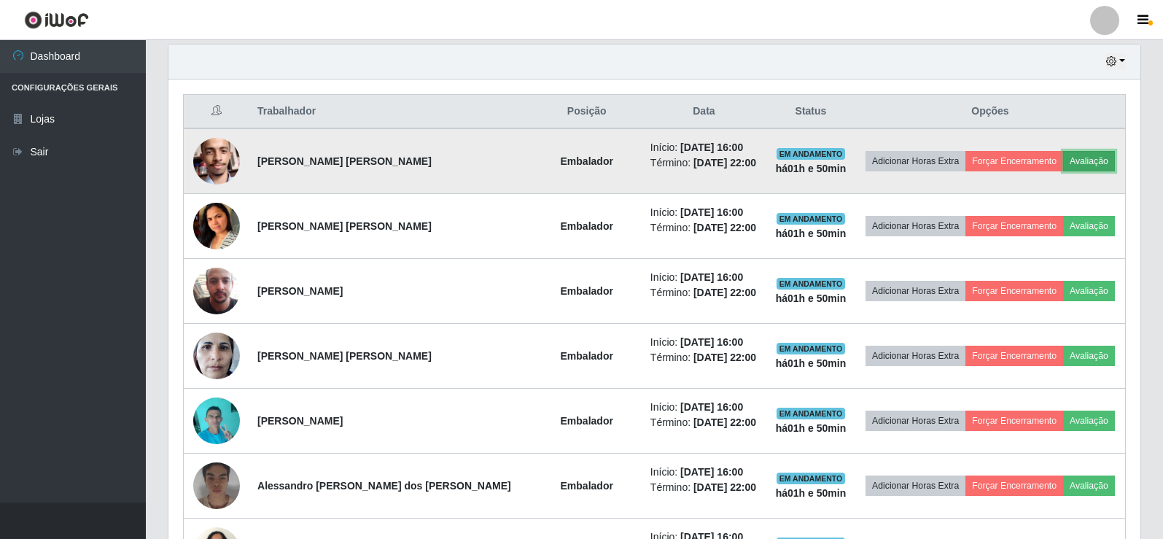
click at [1101, 158] on button "Avaliação" at bounding box center [1089, 161] width 52 height 20
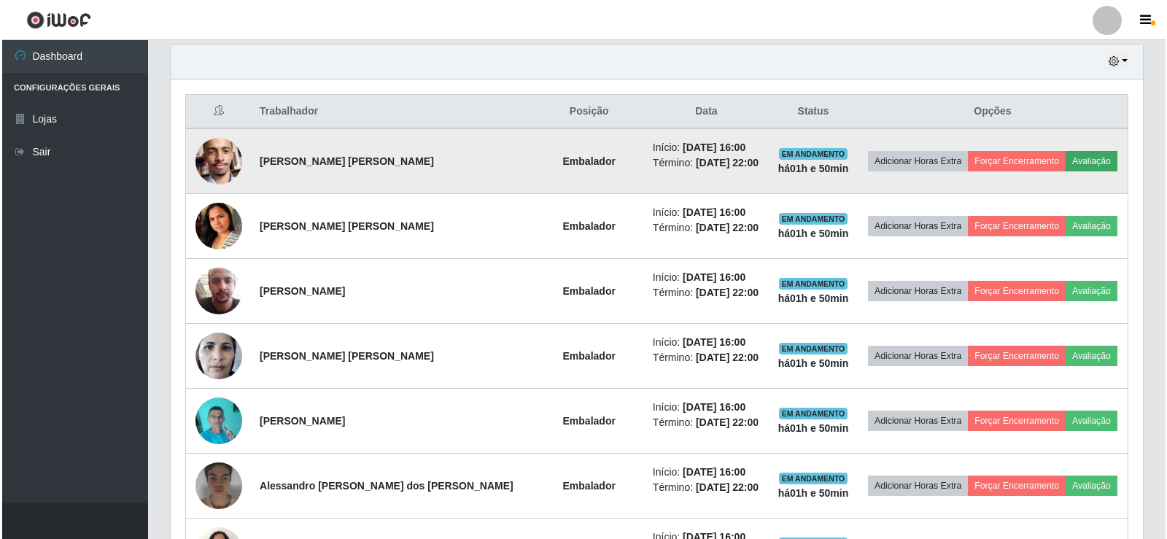
scroll to position [303, 965]
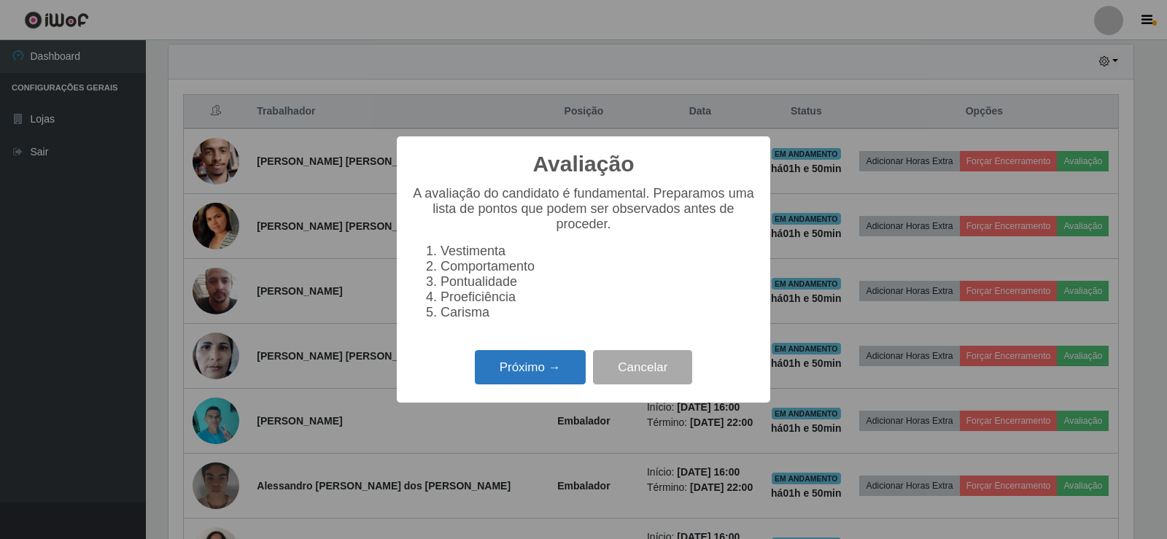
click at [542, 384] on button "Próximo →" at bounding box center [530, 367] width 111 height 34
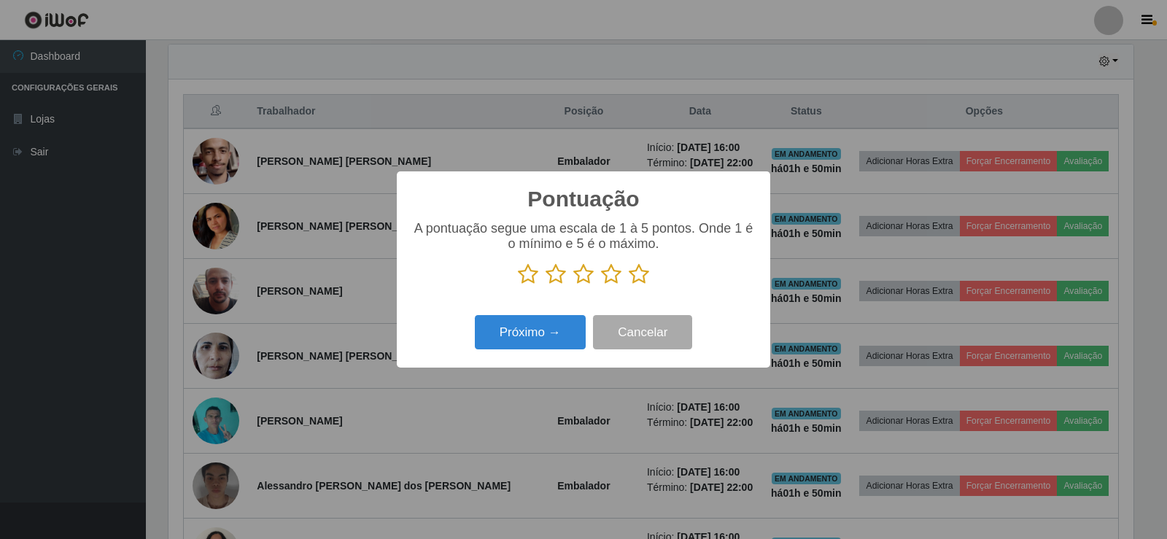
click at [643, 270] on icon at bounding box center [639, 274] width 20 height 22
click at [629, 285] on input "radio" at bounding box center [629, 285] width 0 height 0
click at [547, 328] on button "Próximo →" at bounding box center [530, 332] width 111 height 34
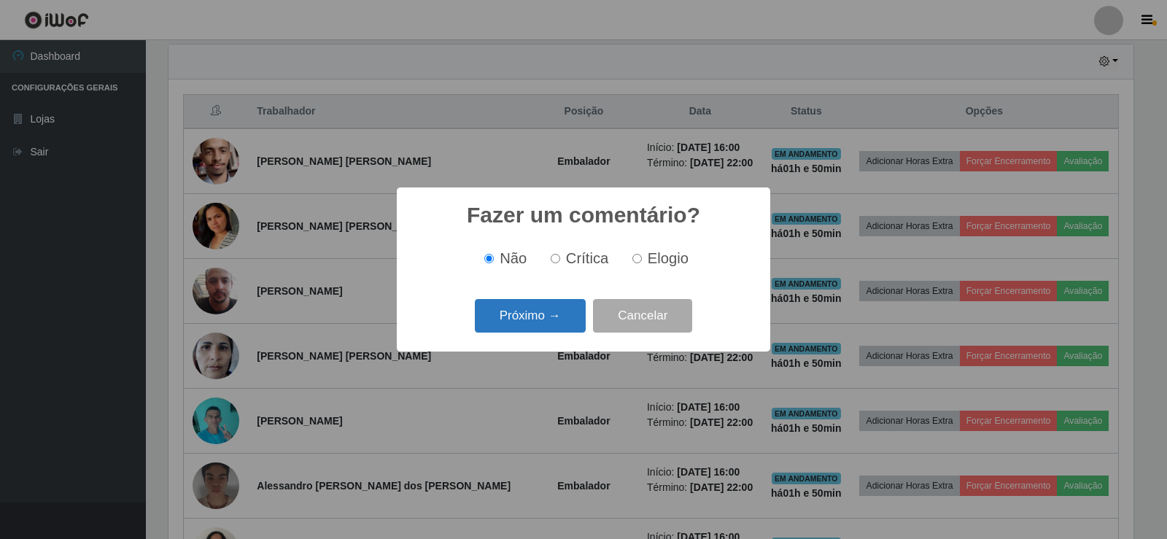
click at [545, 323] on button "Próximo →" at bounding box center [530, 316] width 111 height 34
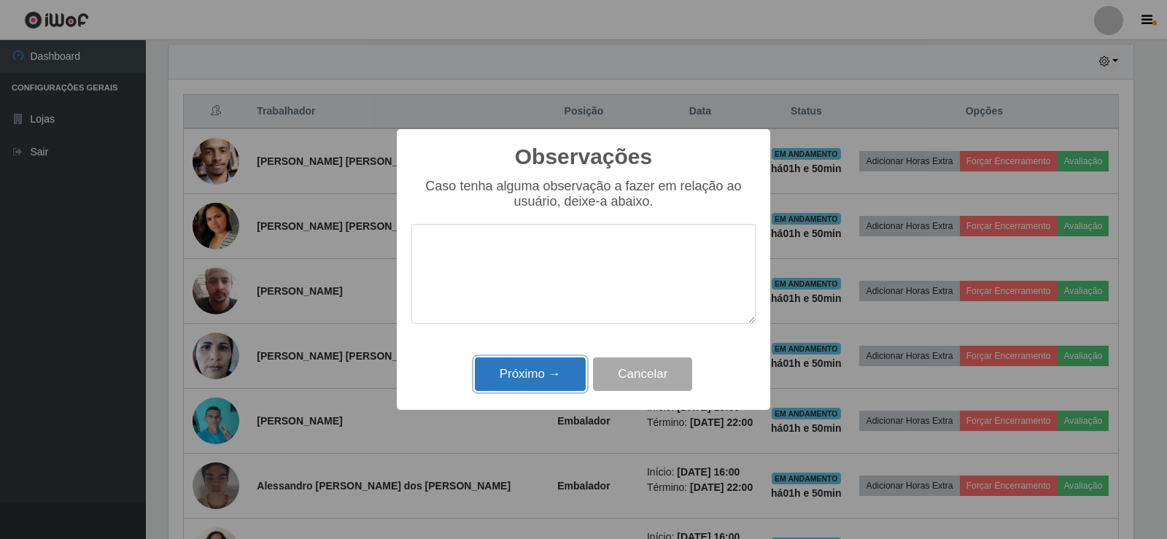
click at [550, 375] on button "Próximo →" at bounding box center [530, 374] width 111 height 34
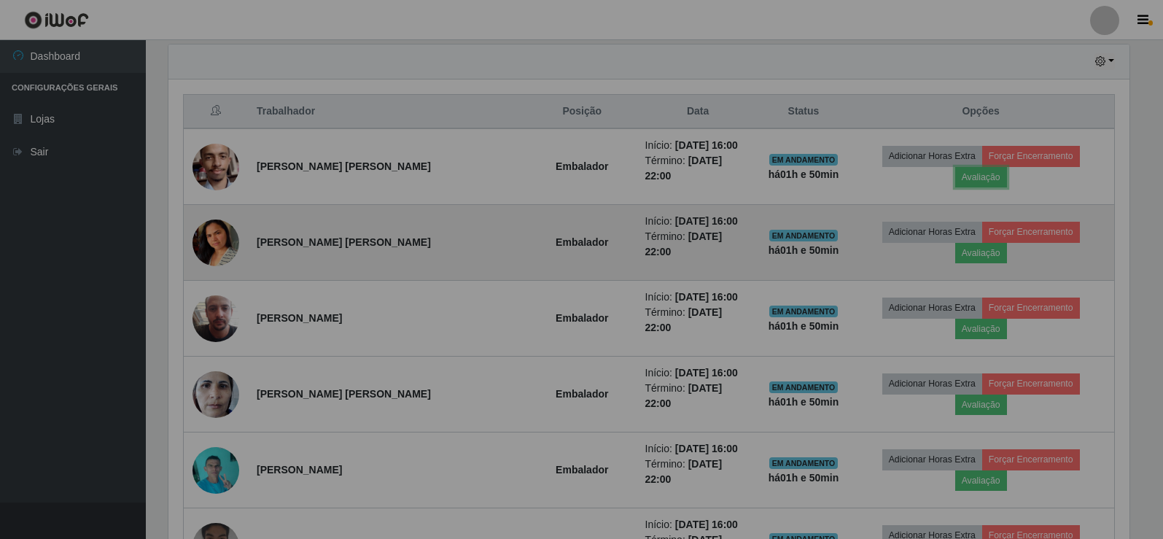
scroll to position [303, 972]
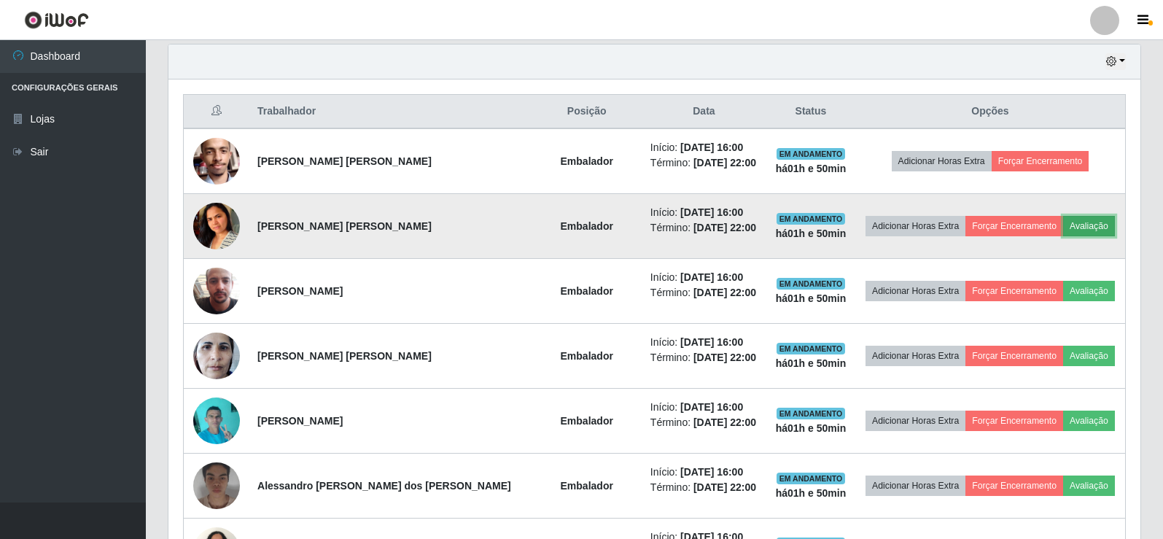
click at [1083, 221] on button "Avaliação" at bounding box center [1089, 226] width 52 height 20
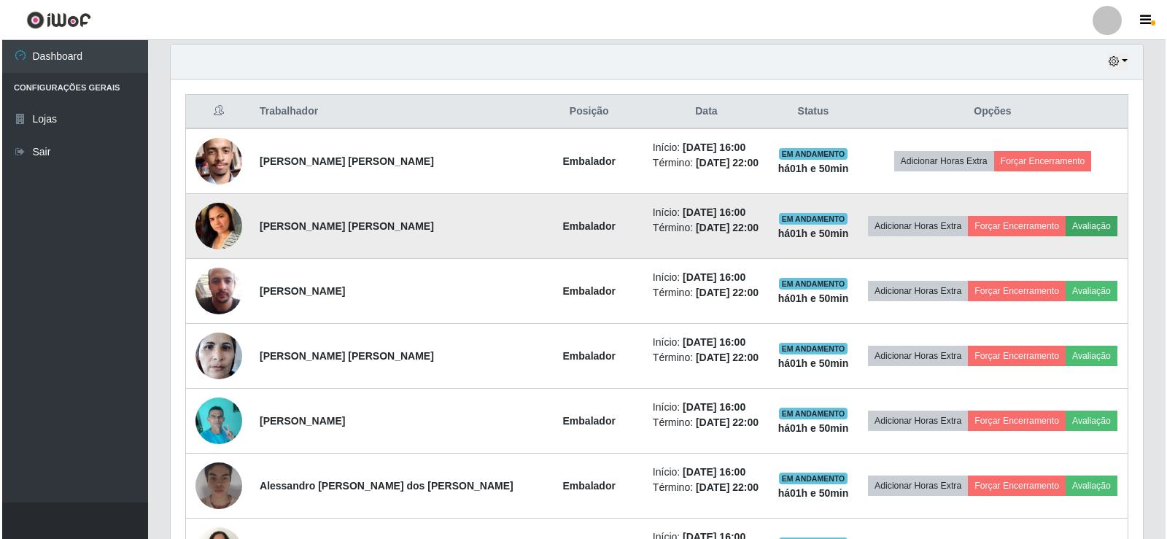
scroll to position [303, 965]
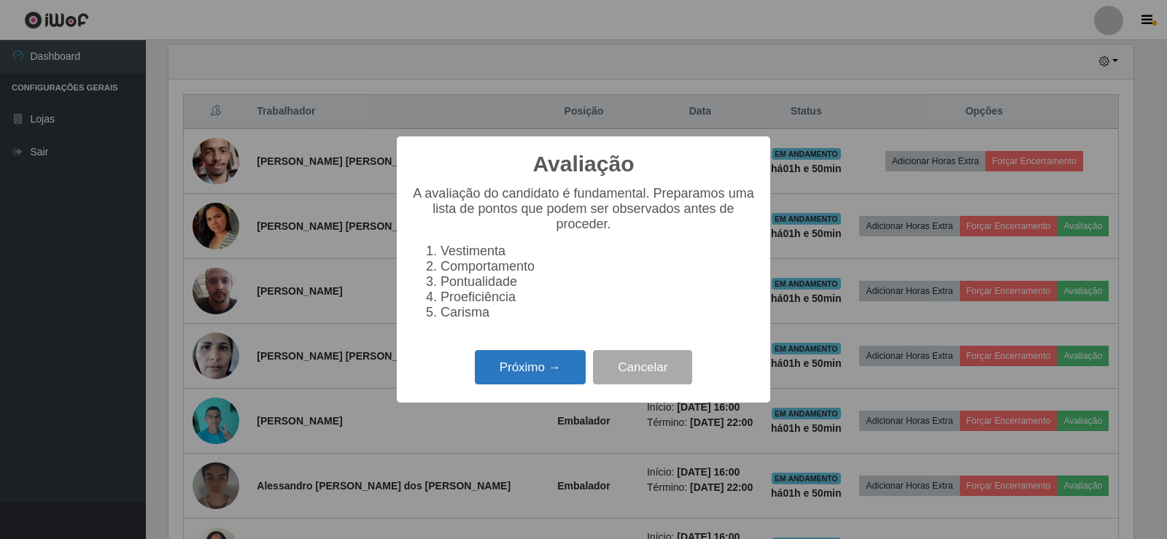
click at [508, 378] on button "Próximo →" at bounding box center [530, 367] width 111 height 34
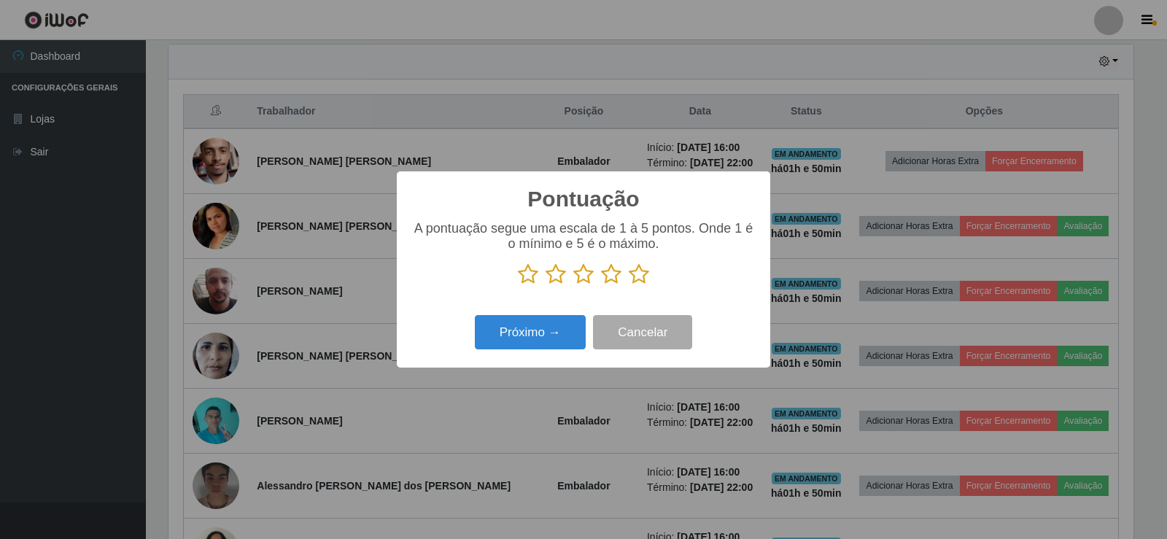
click at [637, 272] on icon at bounding box center [639, 274] width 20 height 22
click at [629, 285] on input "radio" at bounding box center [629, 285] width 0 height 0
click at [562, 338] on button "Próximo →" at bounding box center [530, 332] width 111 height 34
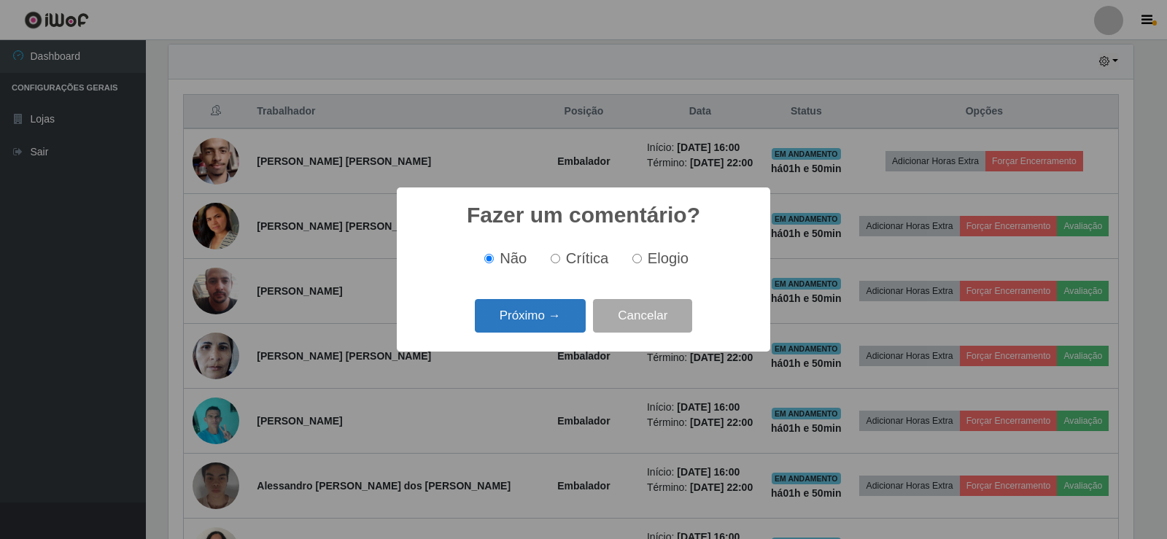
click at [524, 319] on button "Próximo →" at bounding box center [530, 316] width 111 height 34
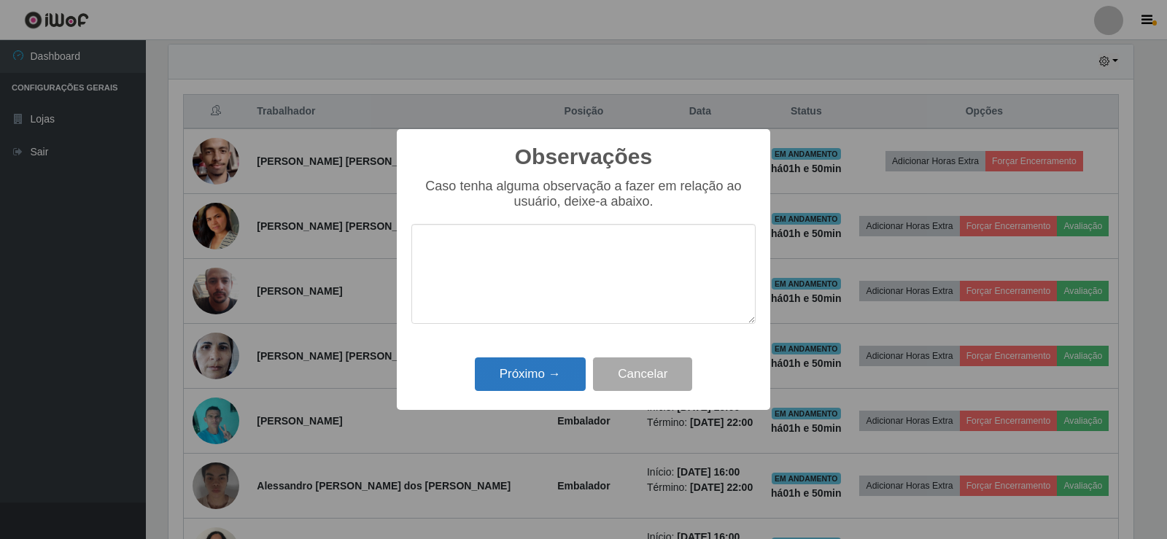
click at [539, 392] on div "Observações × Caso tenha alguma observação a fazer em relação ao usuário, deixe…" at bounding box center [583, 269] width 373 height 281
click at [538, 377] on button "Próximo →" at bounding box center [530, 374] width 111 height 34
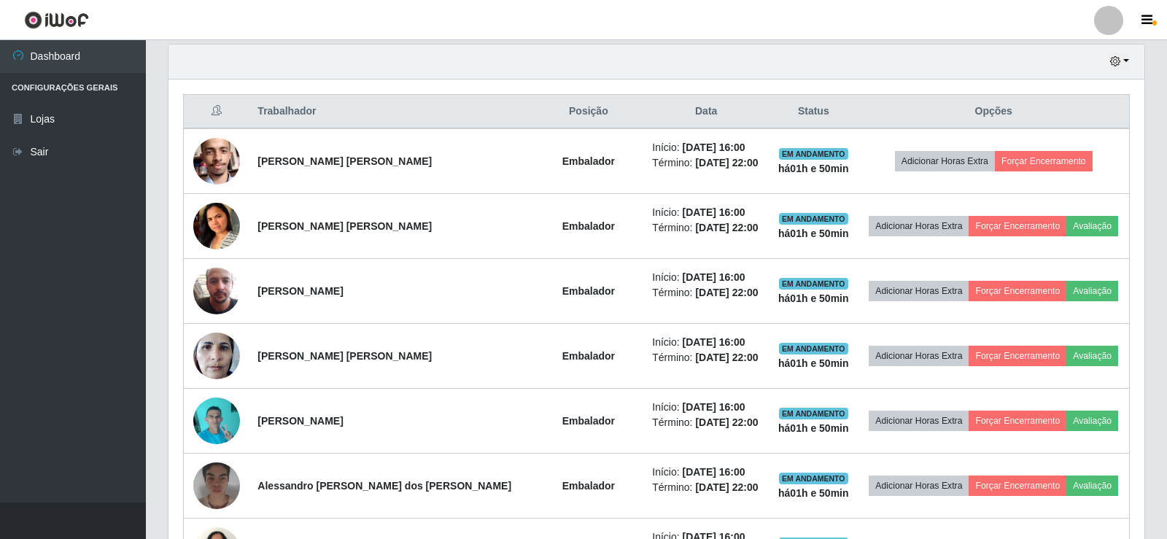
scroll to position [303, 972]
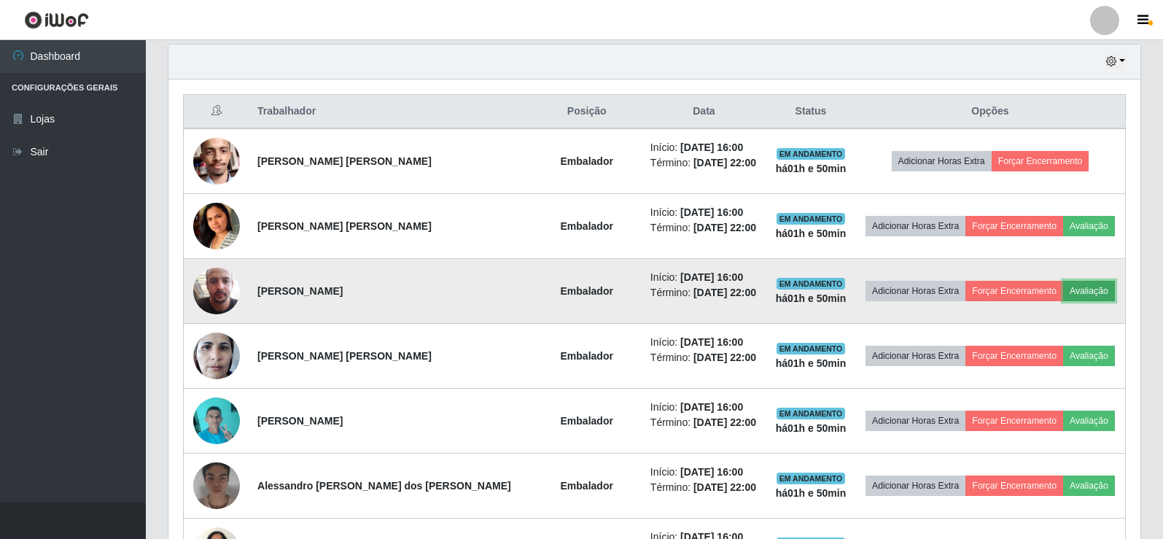
click at [1097, 287] on button "Avaliação" at bounding box center [1089, 291] width 52 height 20
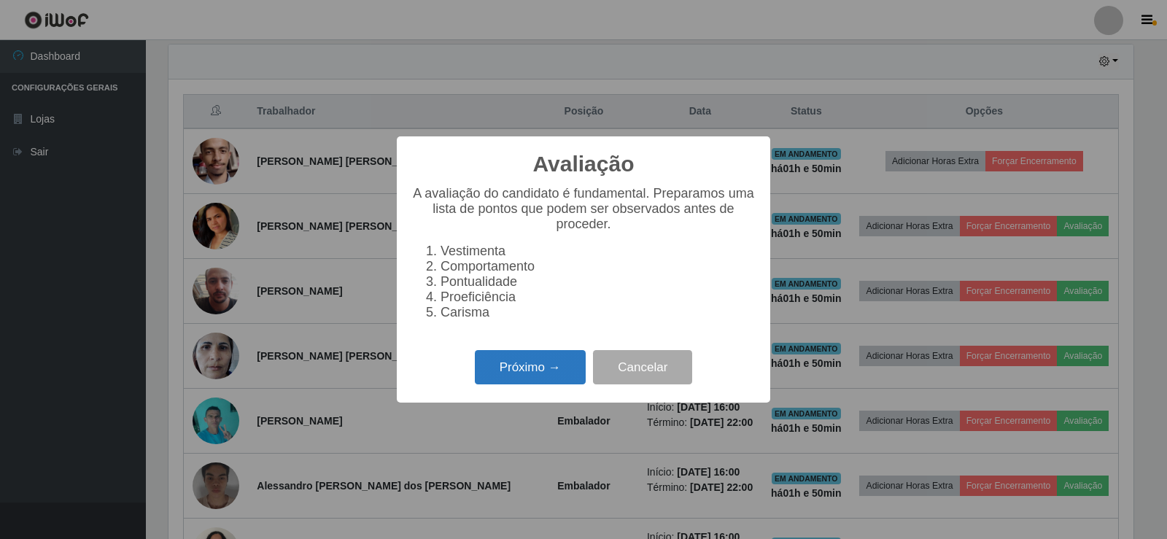
click at [563, 368] on button "Próximo →" at bounding box center [530, 367] width 111 height 34
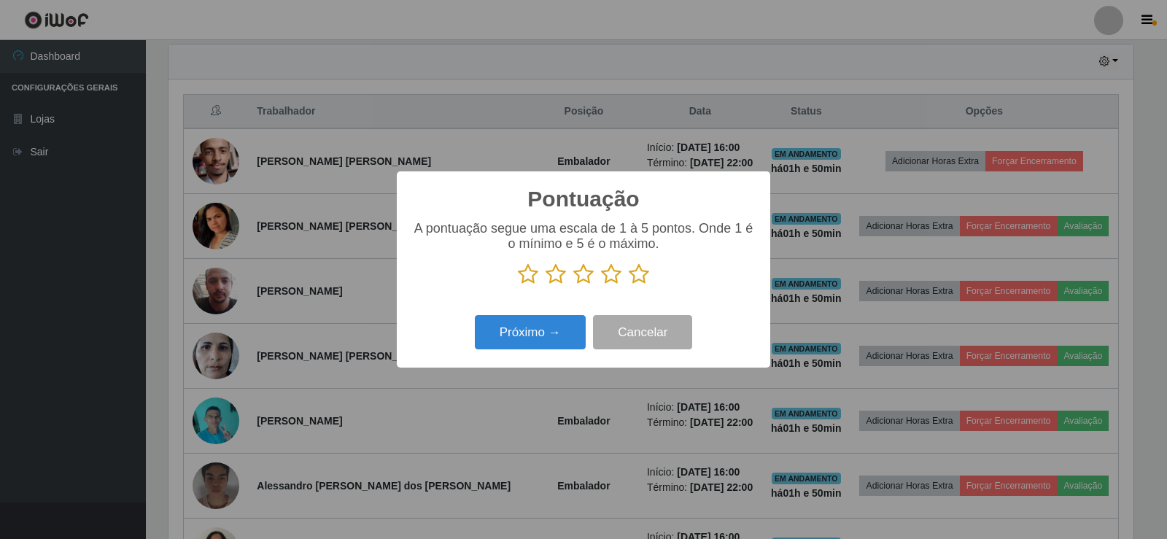
scroll to position [729008, 728345]
click at [636, 275] on icon at bounding box center [639, 274] width 20 height 22
click at [629, 285] on input "radio" at bounding box center [629, 285] width 0 height 0
click at [505, 329] on button "Próximo →" at bounding box center [530, 332] width 111 height 34
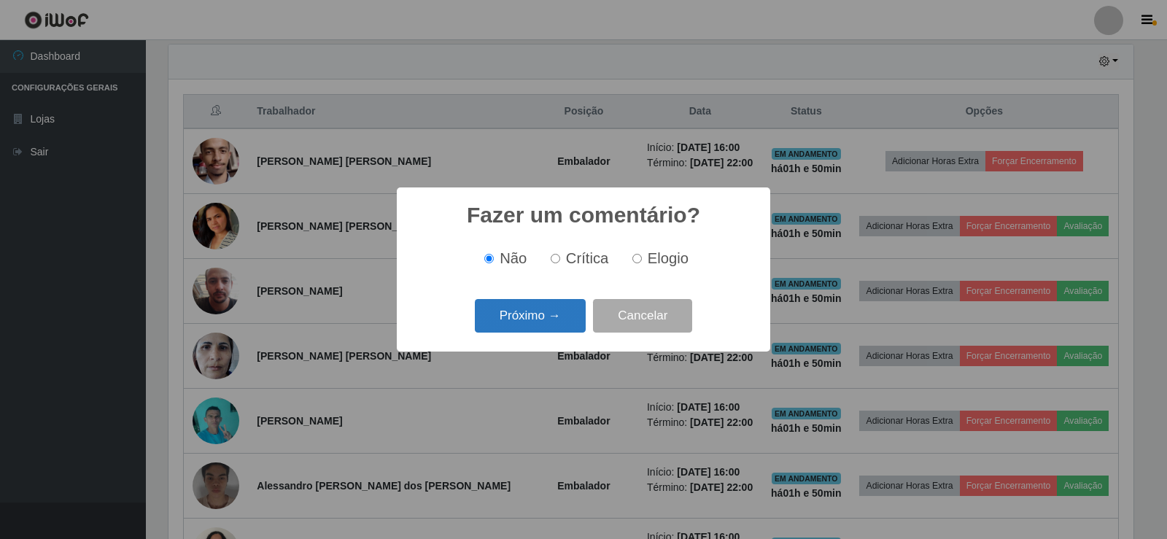
click at [556, 305] on button "Próximo →" at bounding box center [530, 316] width 111 height 34
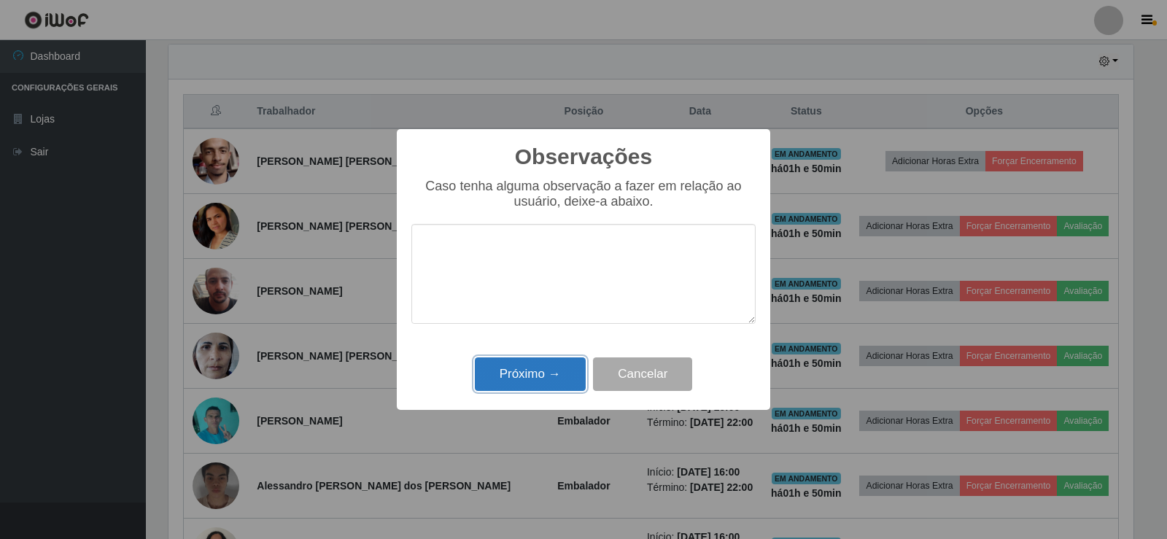
click at [505, 392] on button "Próximo →" at bounding box center [530, 374] width 111 height 34
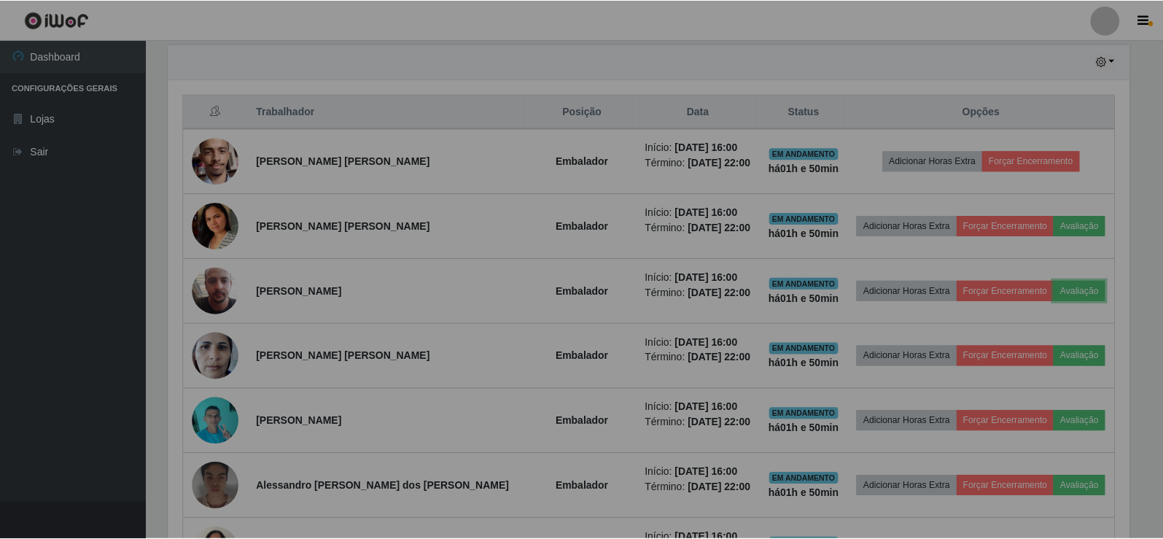
scroll to position [303, 972]
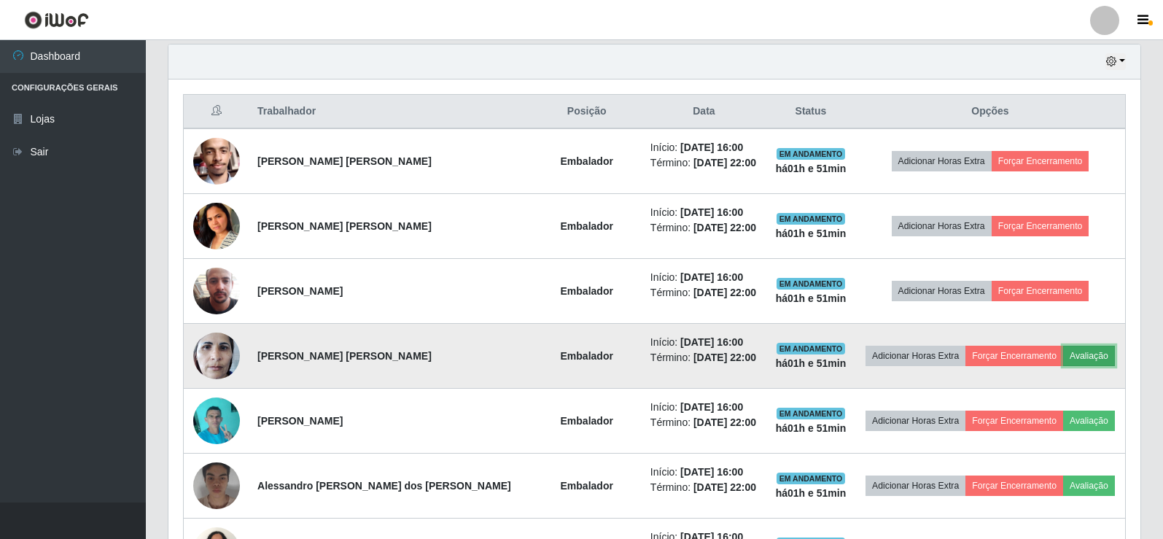
click at [1087, 358] on button "Avaliação" at bounding box center [1089, 356] width 52 height 20
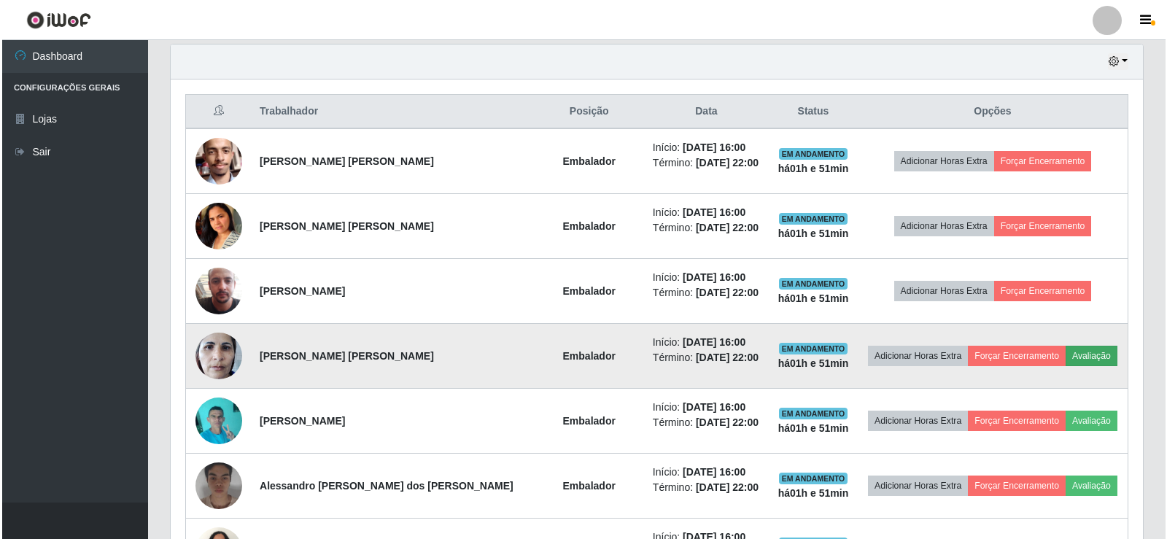
scroll to position [303, 965]
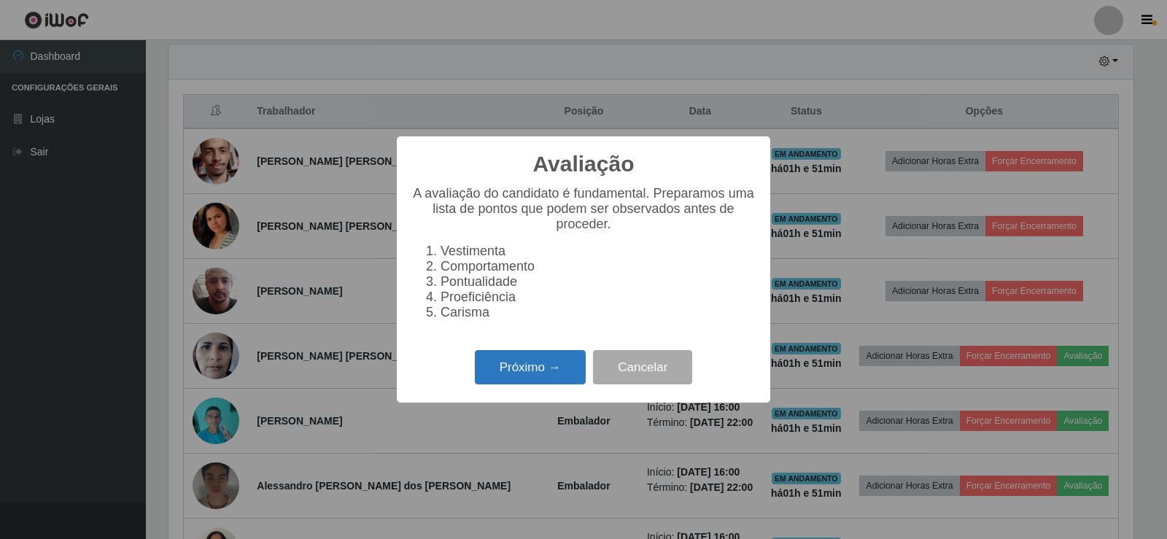
click at [548, 368] on button "Próximo →" at bounding box center [530, 367] width 111 height 34
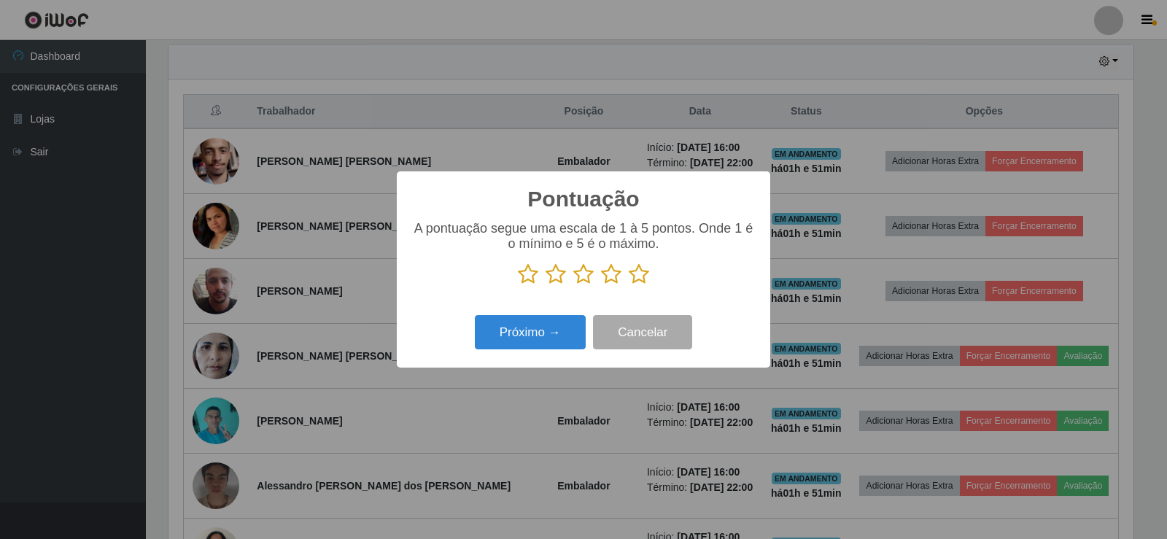
click at [635, 269] on icon at bounding box center [639, 274] width 20 height 22
click at [629, 285] on input "radio" at bounding box center [629, 285] width 0 height 0
click at [534, 332] on button "Próximo →" at bounding box center [530, 332] width 111 height 34
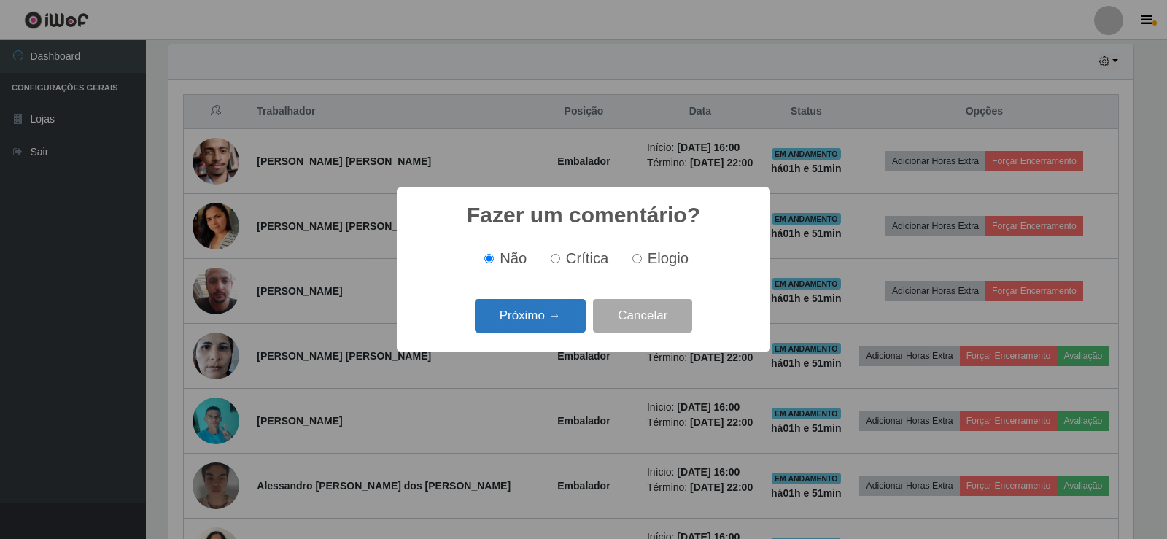
click at [533, 325] on button "Próximo →" at bounding box center [530, 316] width 111 height 34
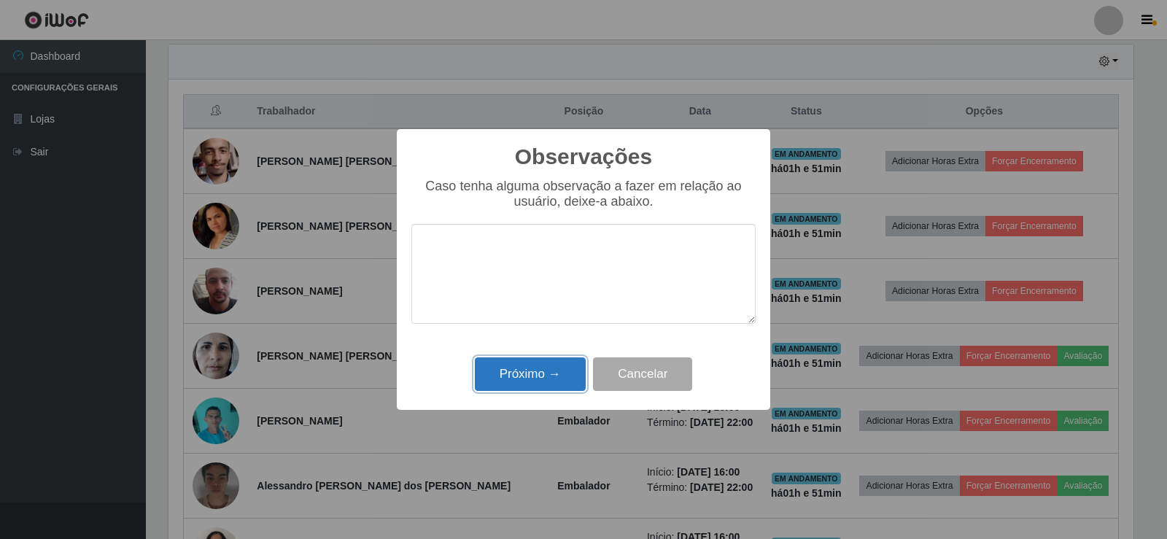
click at [558, 360] on button "Próximo →" at bounding box center [530, 374] width 111 height 34
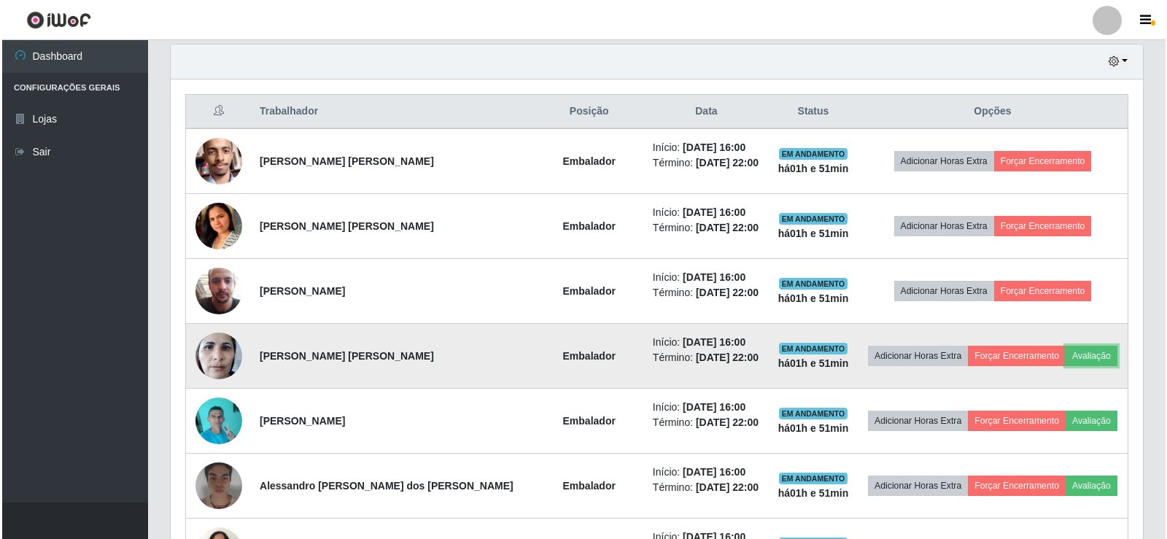
scroll to position [303, 972]
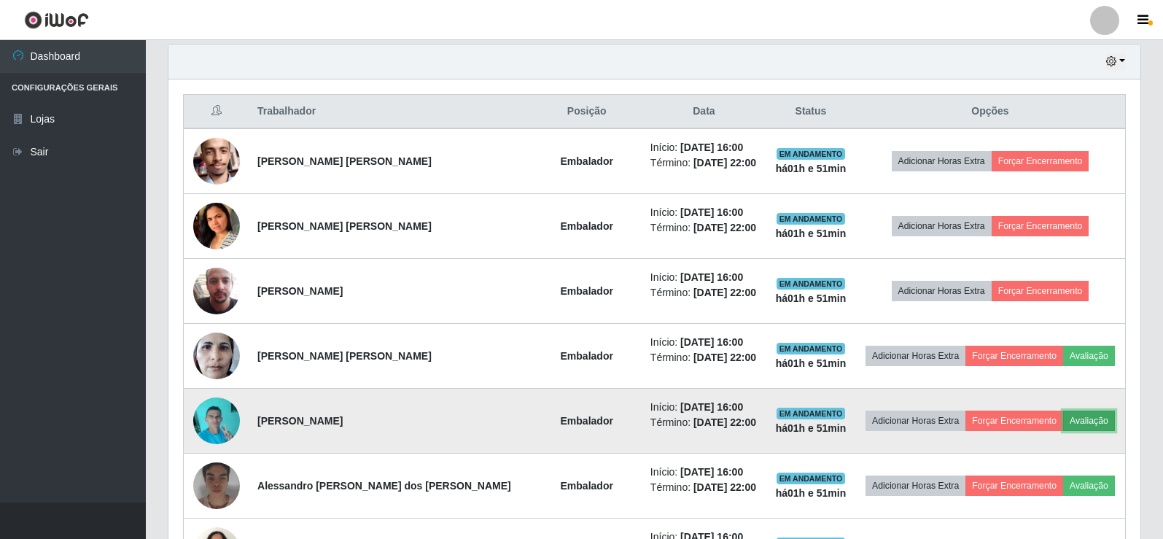
click at [1099, 413] on button "Avaliação" at bounding box center [1089, 421] width 52 height 20
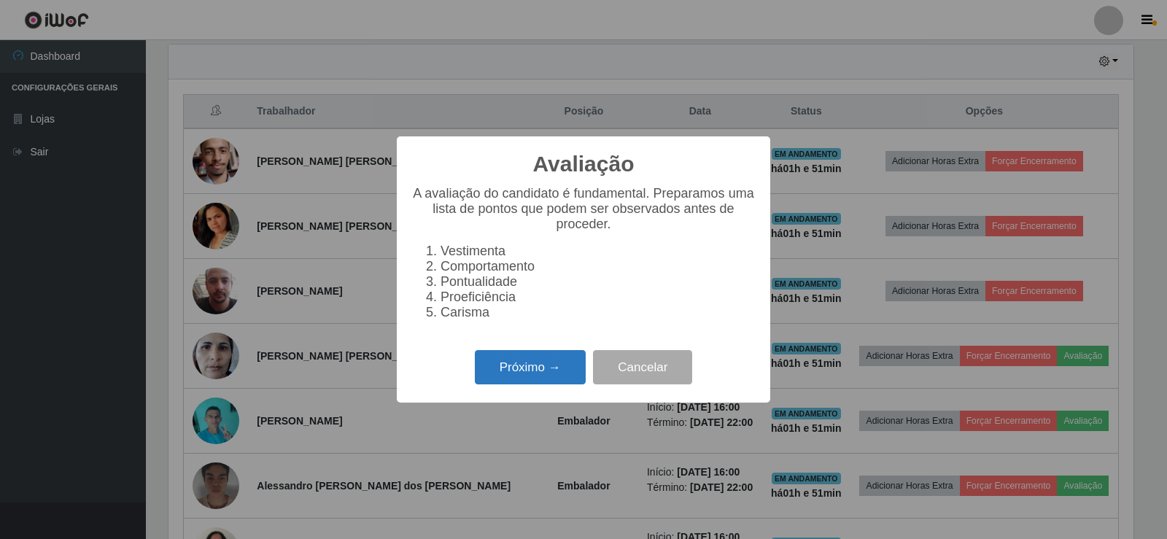
click at [535, 368] on button "Próximo →" at bounding box center [530, 367] width 111 height 34
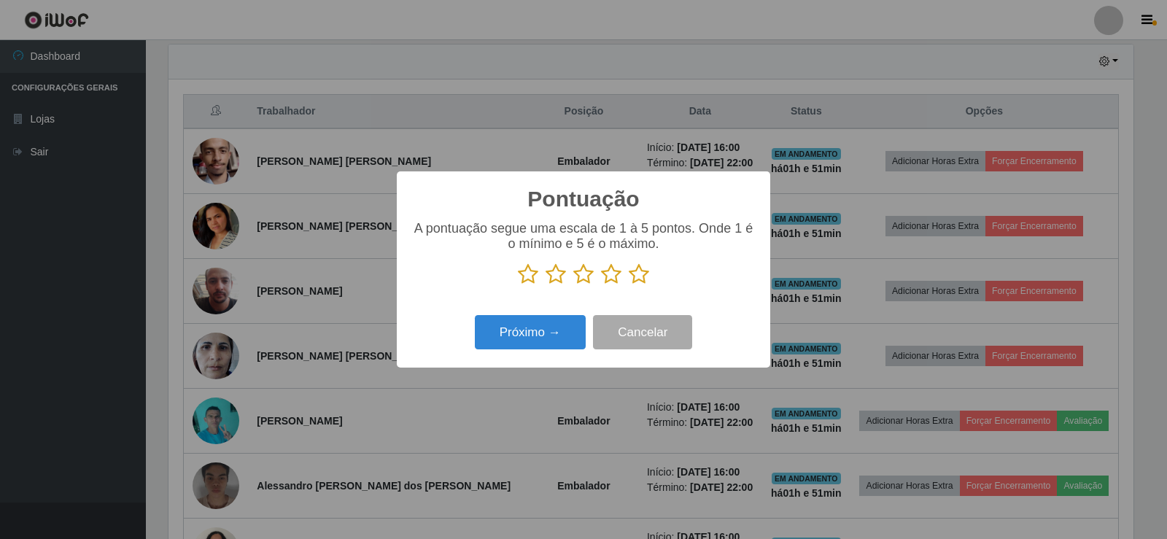
click at [642, 275] on icon at bounding box center [639, 274] width 20 height 22
click at [629, 285] on input "radio" at bounding box center [629, 285] width 0 height 0
click at [535, 342] on button "Próximo →" at bounding box center [530, 332] width 111 height 34
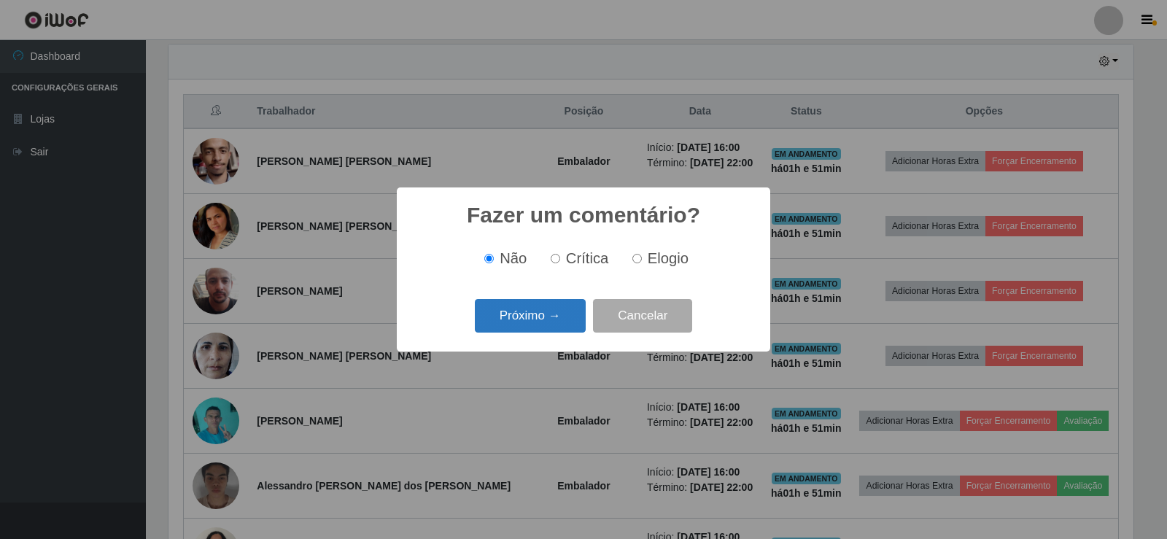
click at [548, 327] on button "Próximo →" at bounding box center [530, 316] width 111 height 34
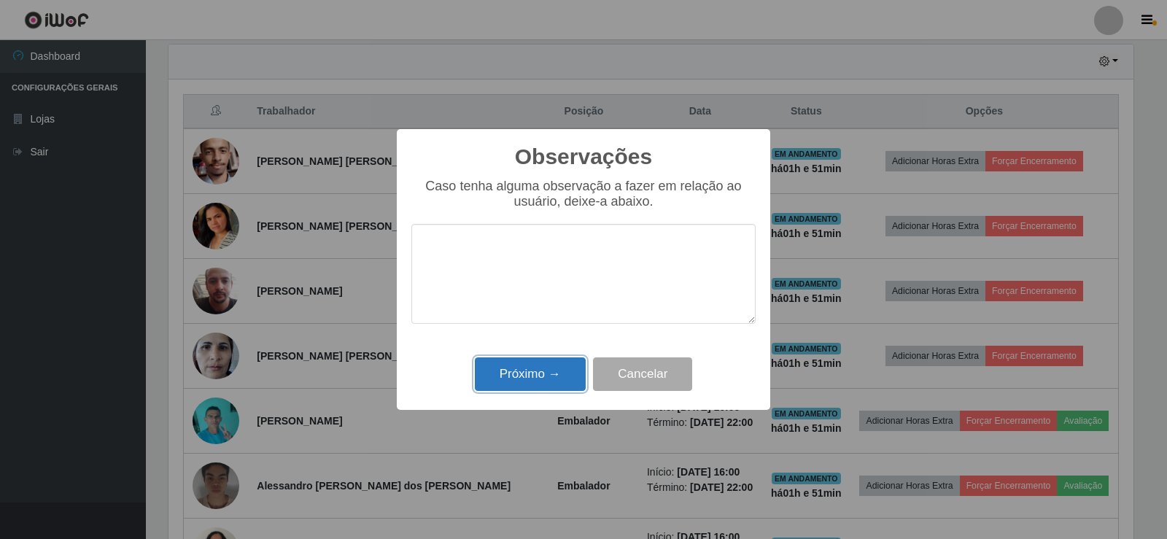
click at [544, 368] on button "Próximo →" at bounding box center [530, 374] width 111 height 34
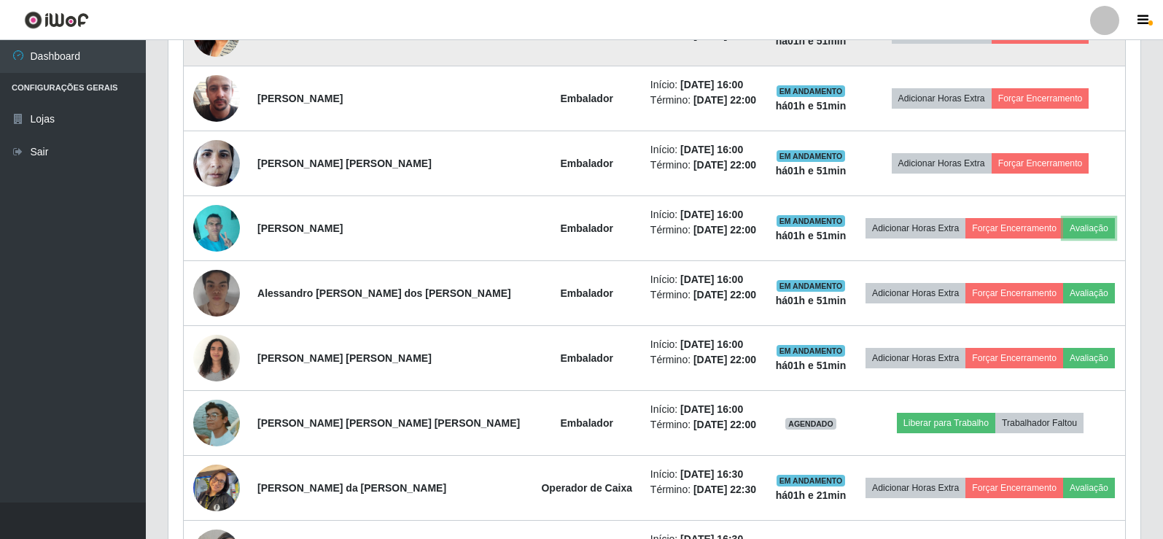
scroll to position [729, 0]
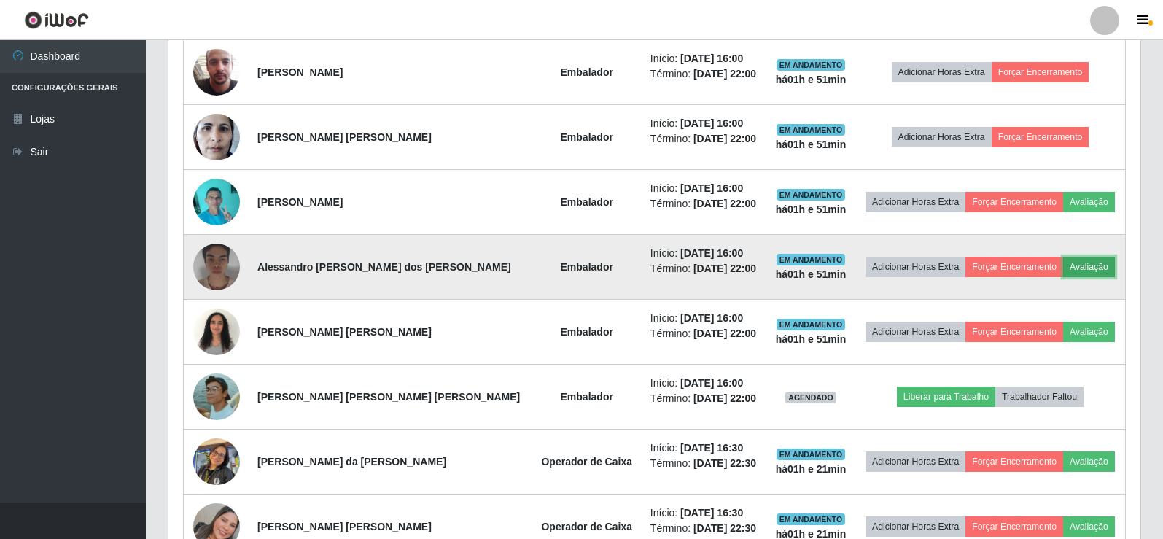
click at [1084, 271] on button "Avaliação" at bounding box center [1089, 267] width 52 height 20
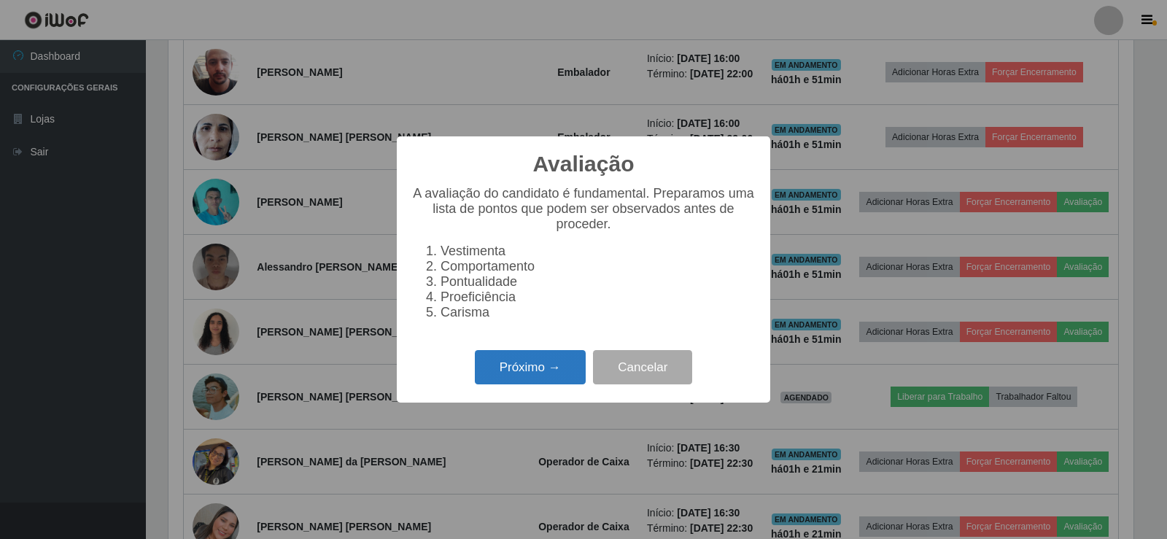
click at [575, 367] on button "Próximo →" at bounding box center [530, 367] width 111 height 34
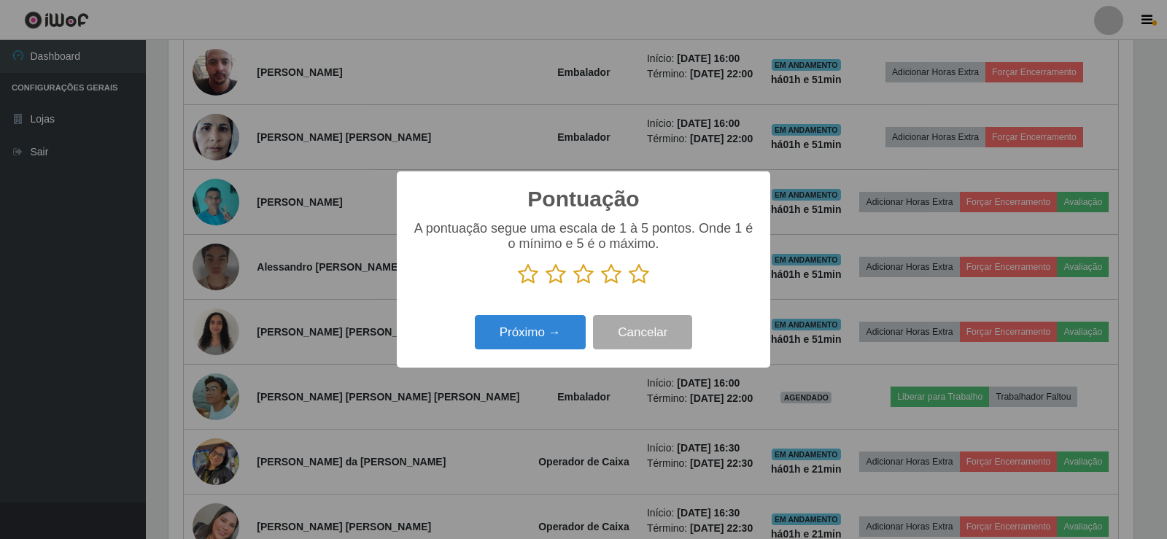
click at [643, 268] on icon at bounding box center [639, 274] width 20 height 22
click at [629, 285] on input "radio" at bounding box center [629, 285] width 0 height 0
click at [540, 327] on button "Próximo →" at bounding box center [530, 332] width 111 height 34
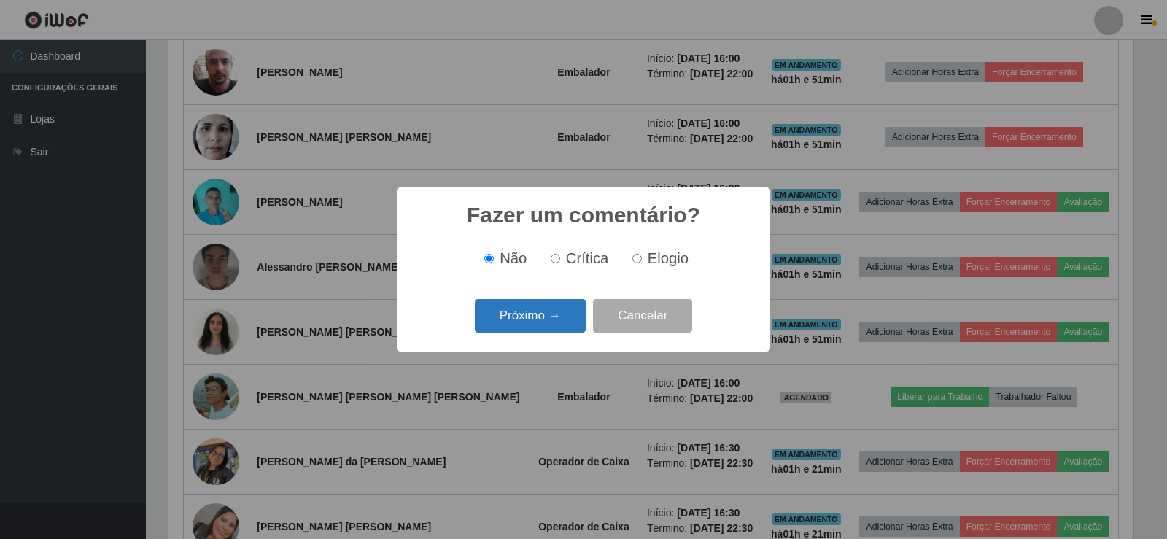
click at [548, 327] on button "Próximo →" at bounding box center [530, 316] width 111 height 34
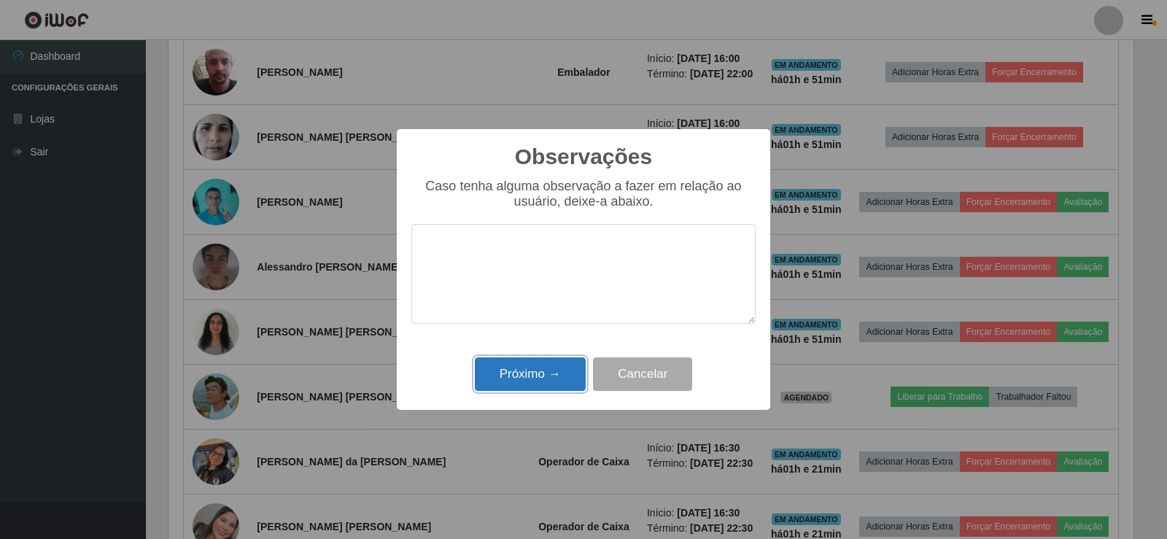
click at [551, 378] on button "Próximo →" at bounding box center [530, 374] width 111 height 34
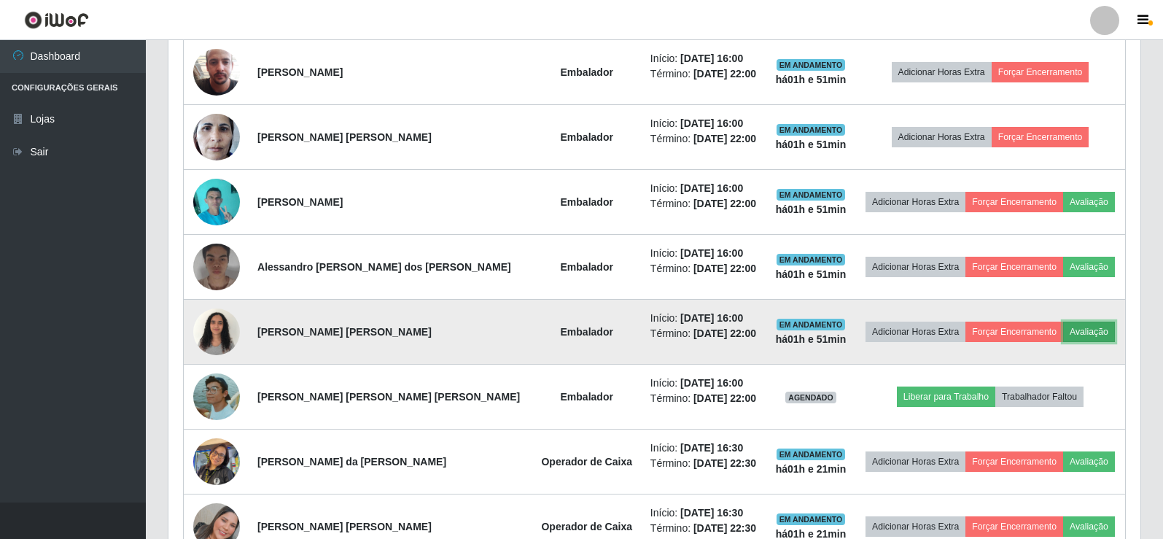
click at [1074, 335] on button "Avaliação" at bounding box center [1089, 332] width 52 height 20
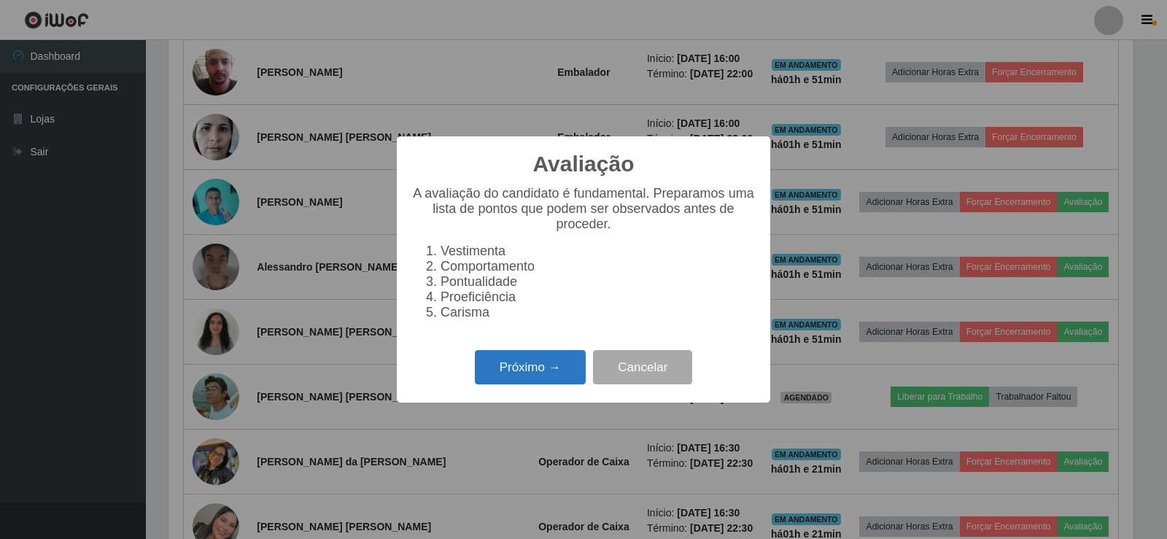
click at [562, 362] on button "Próximo →" at bounding box center [530, 367] width 111 height 34
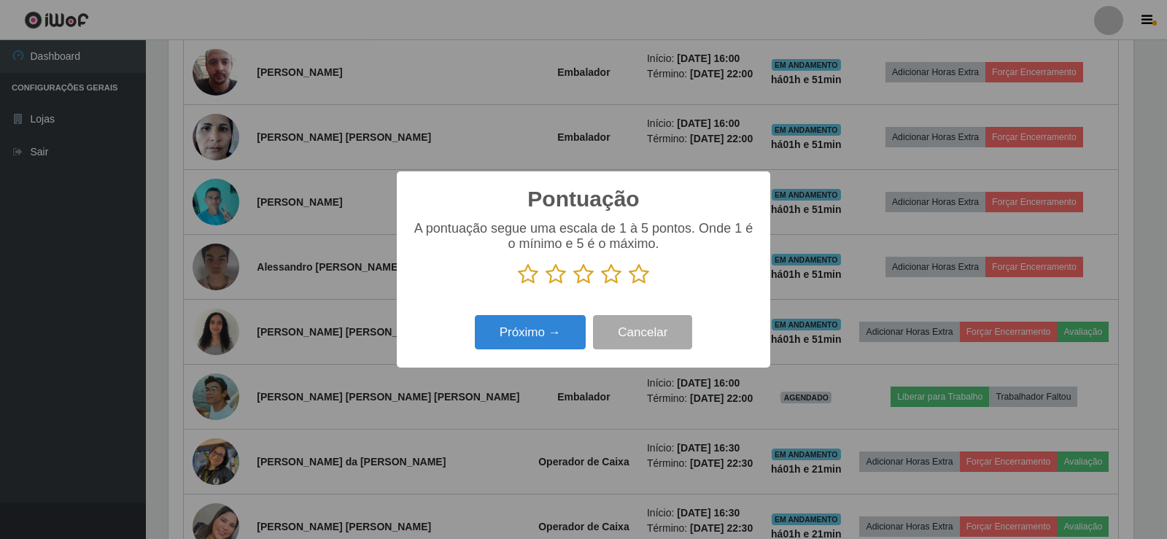
click at [636, 285] on icon at bounding box center [639, 274] width 20 height 22
click at [629, 285] on input "radio" at bounding box center [629, 285] width 0 height 0
click at [545, 341] on button "Próximo →" at bounding box center [530, 332] width 111 height 34
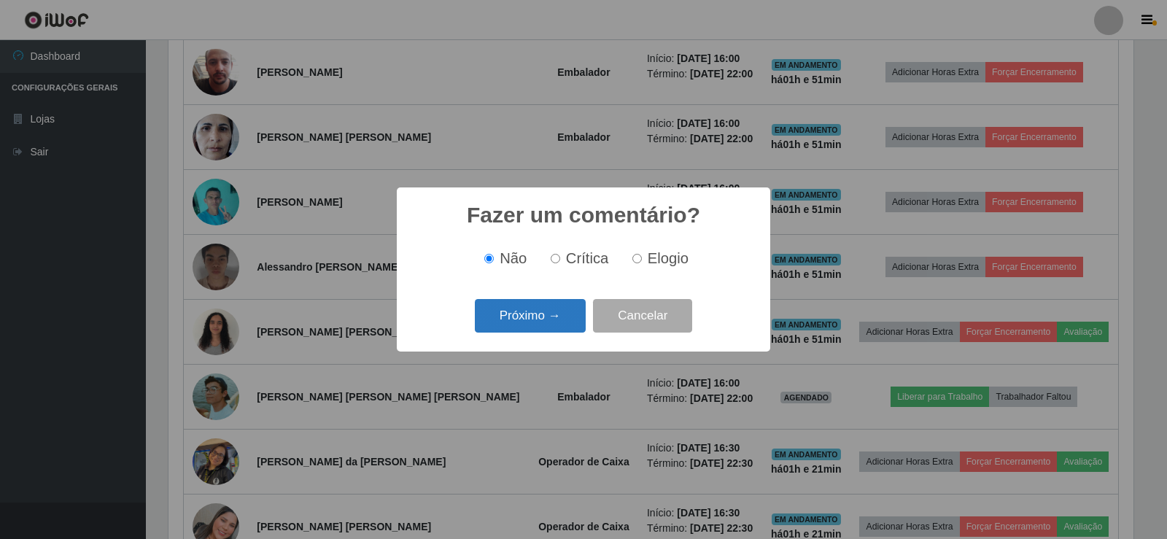
click at [547, 319] on button "Próximo →" at bounding box center [530, 316] width 111 height 34
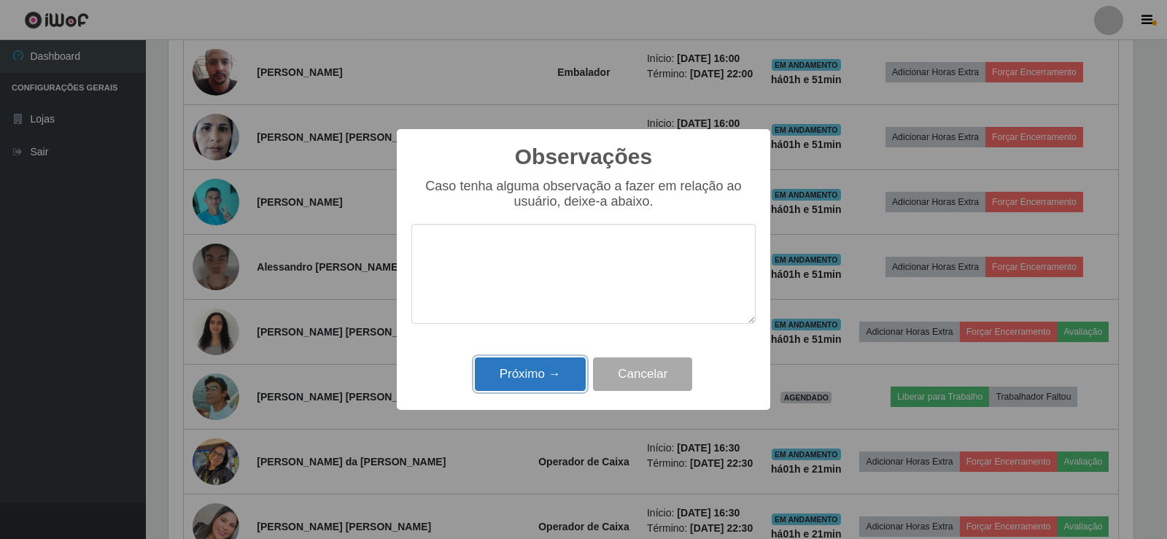
click at [559, 364] on button "Próximo →" at bounding box center [530, 374] width 111 height 34
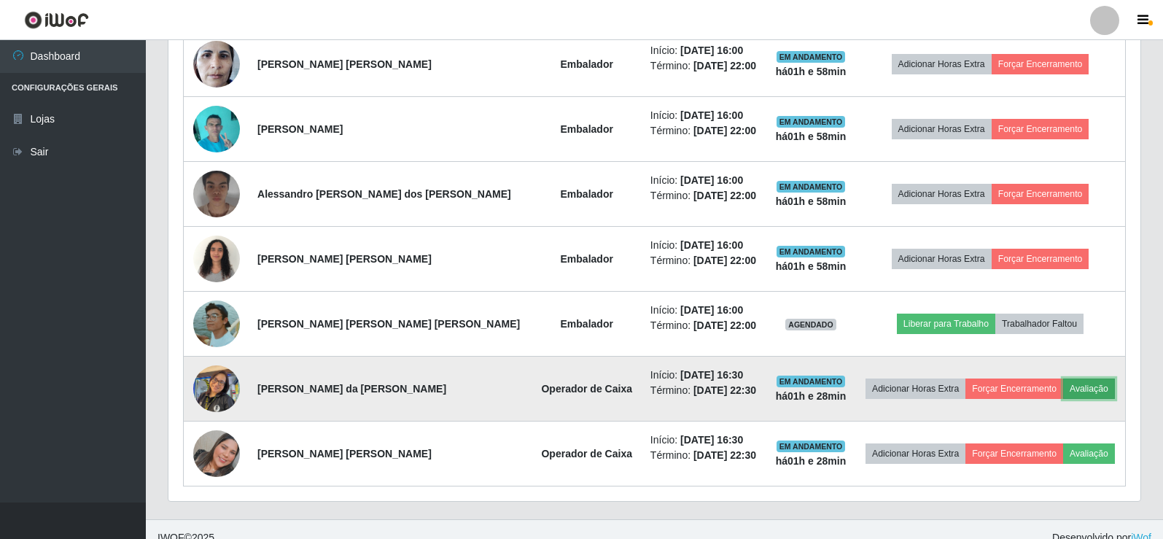
click at [1092, 387] on button "Avaliação" at bounding box center [1089, 389] width 52 height 20
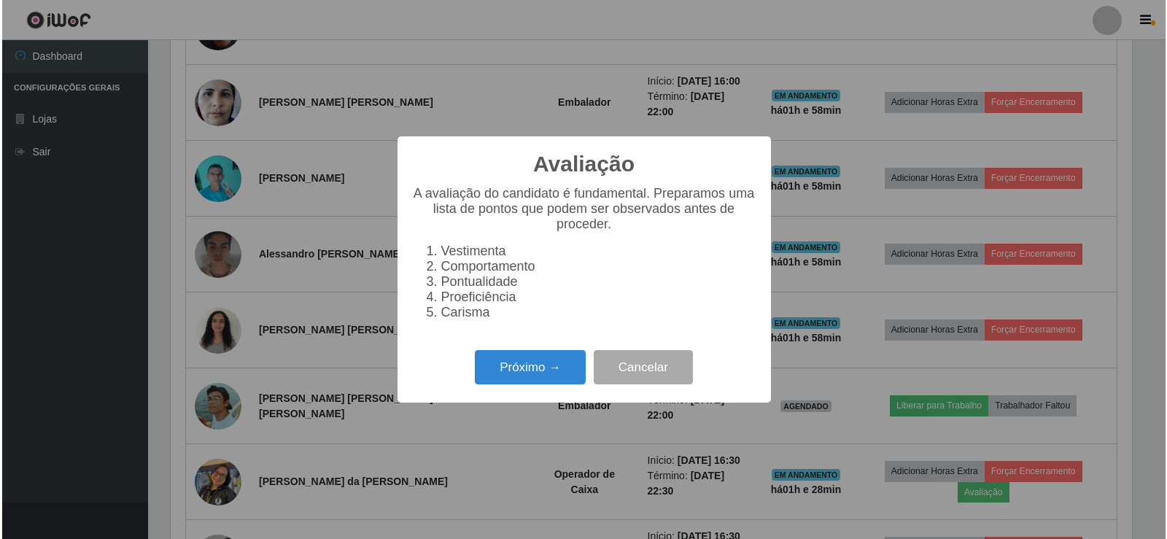
scroll to position [303, 965]
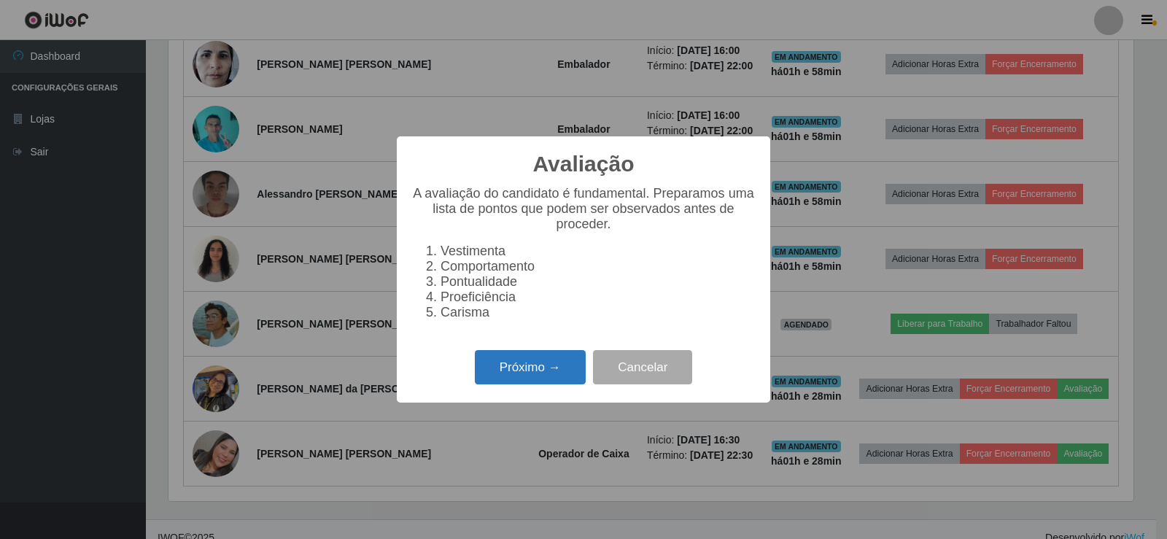
click at [508, 360] on button "Próximo →" at bounding box center [530, 367] width 111 height 34
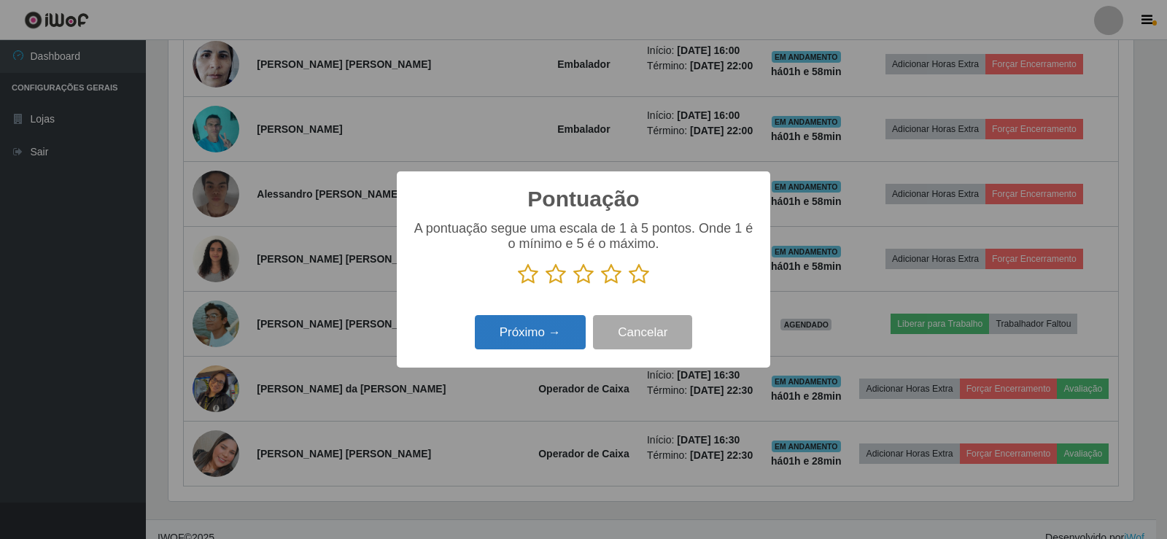
scroll to position [729008, 728345]
click at [638, 273] on icon at bounding box center [639, 274] width 20 height 22
click at [629, 285] on input "radio" at bounding box center [629, 285] width 0 height 0
click at [531, 346] on button "Próximo →" at bounding box center [530, 332] width 111 height 34
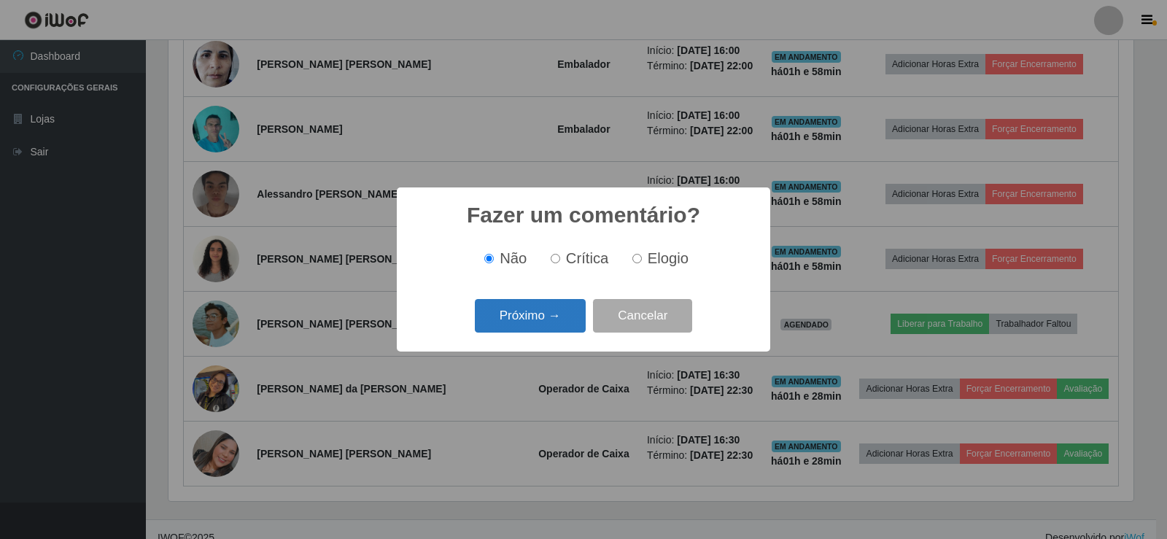
click at [557, 325] on button "Próximo →" at bounding box center [530, 316] width 111 height 34
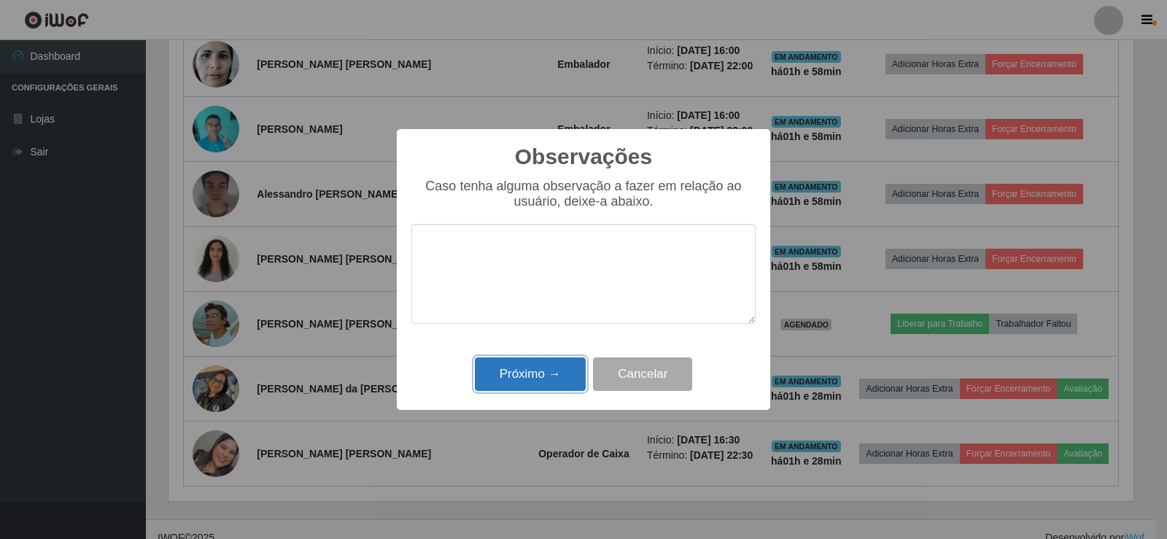
click at [543, 365] on button "Próximo →" at bounding box center [530, 374] width 111 height 34
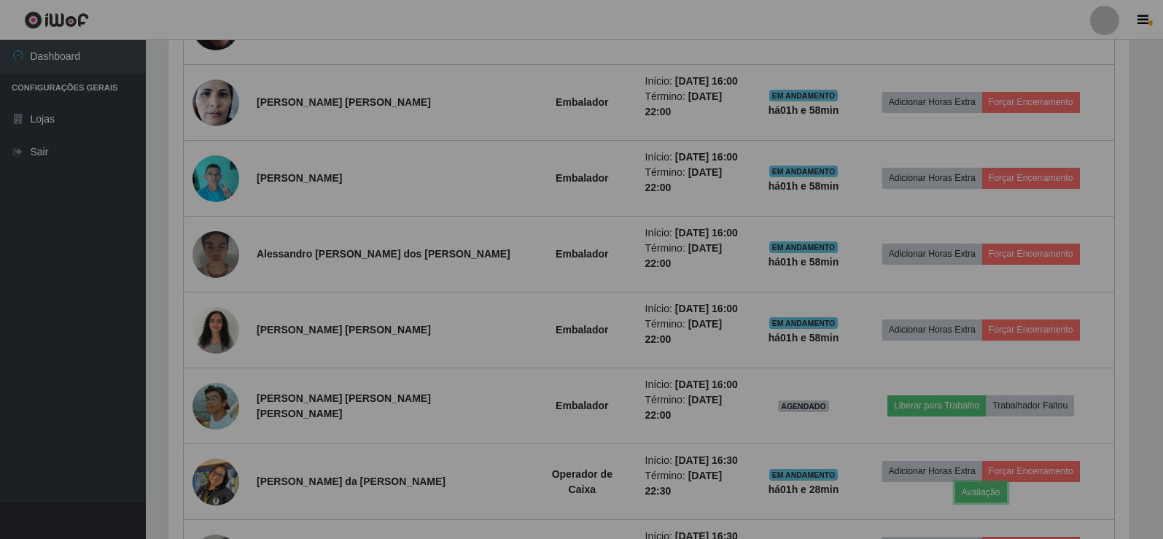
scroll to position [303, 972]
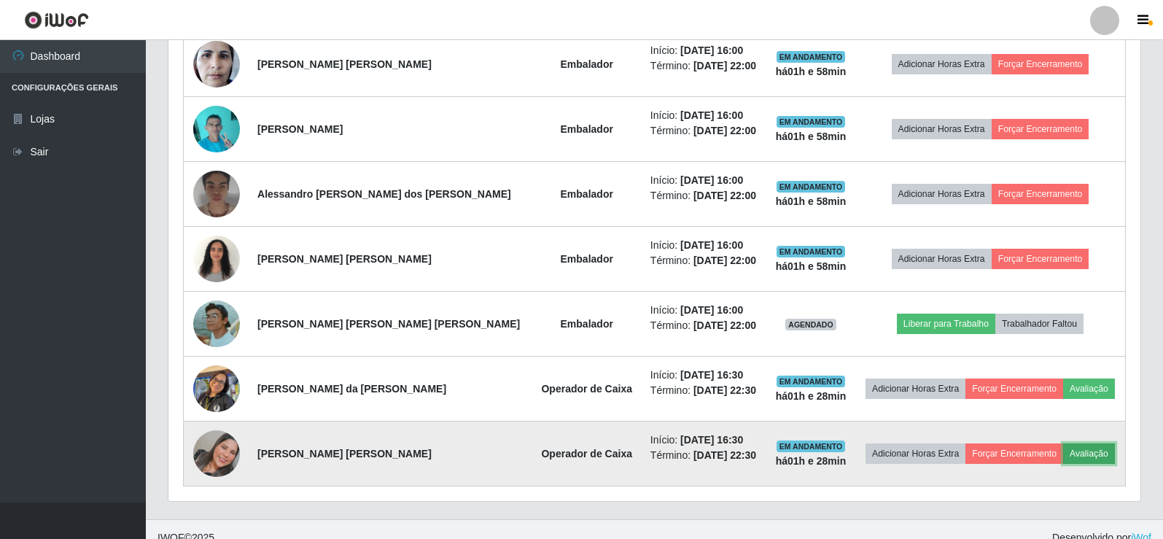
click at [1083, 458] on button "Avaliação" at bounding box center [1089, 453] width 52 height 20
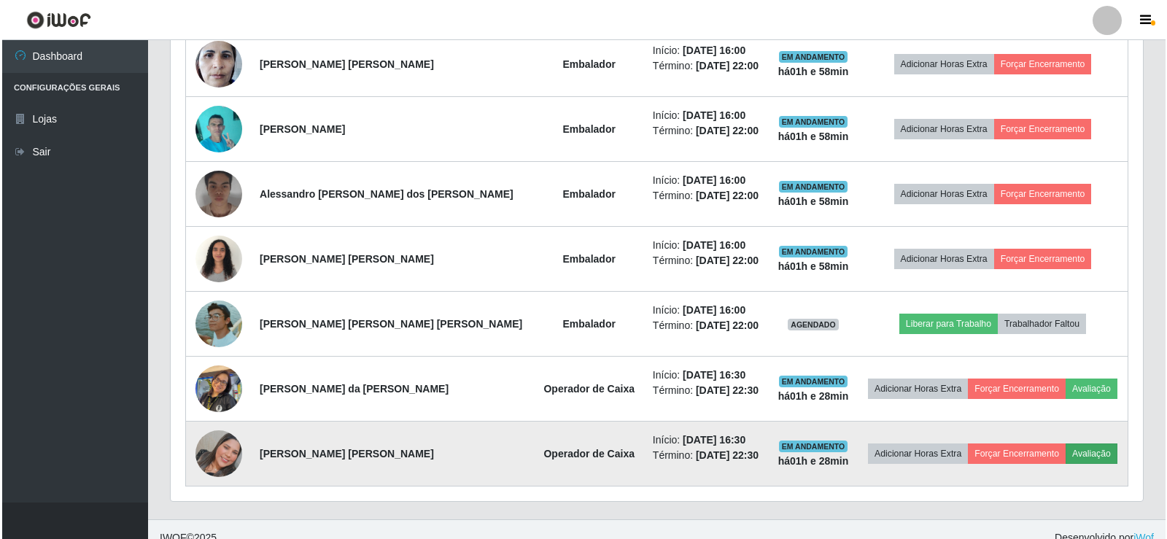
scroll to position [303, 965]
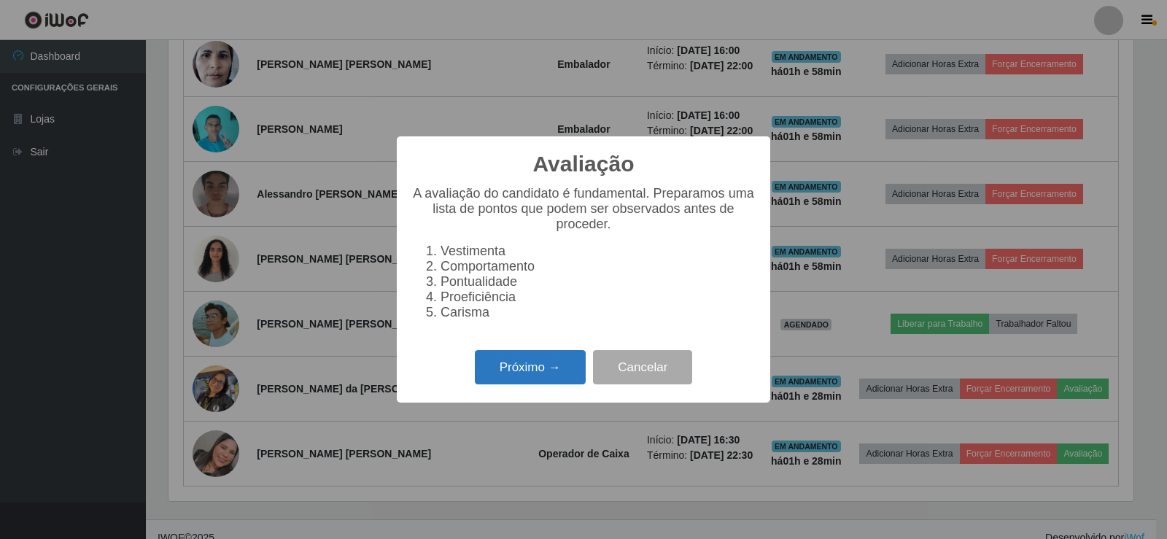
click at [526, 384] on button "Próximo →" at bounding box center [530, 367] width 111 height 34
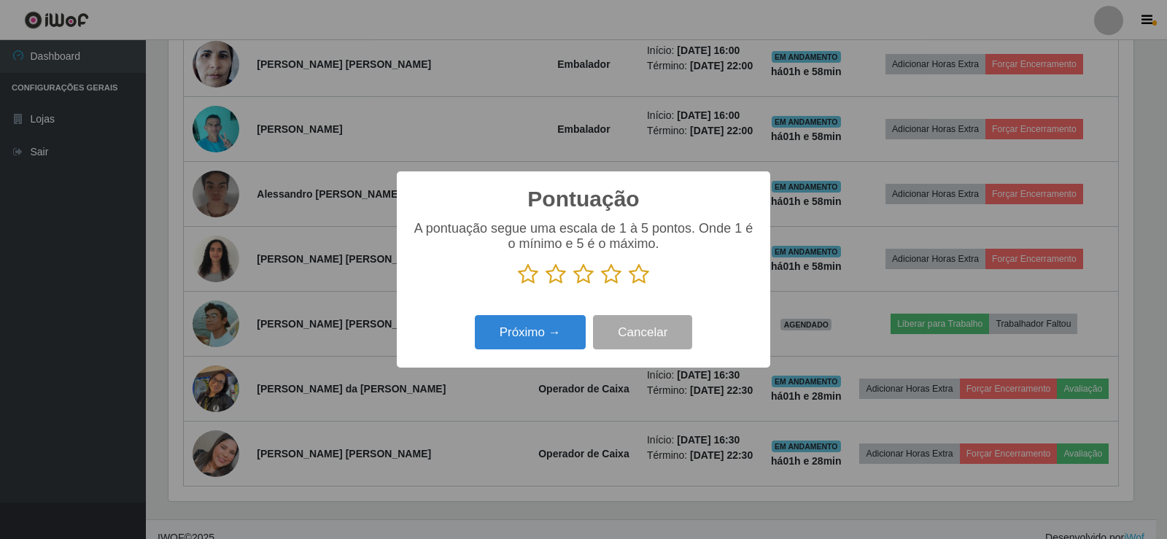
click at [642, 271] on icon at bounding box center [639, 274] width 20 height 22
click at [629, 285] on input "radio" at bounding box center [629, 285] width 0 height 0
click at [513, 334] on button "Próximo →" at bounding box center [530, 332] width 111 height 34
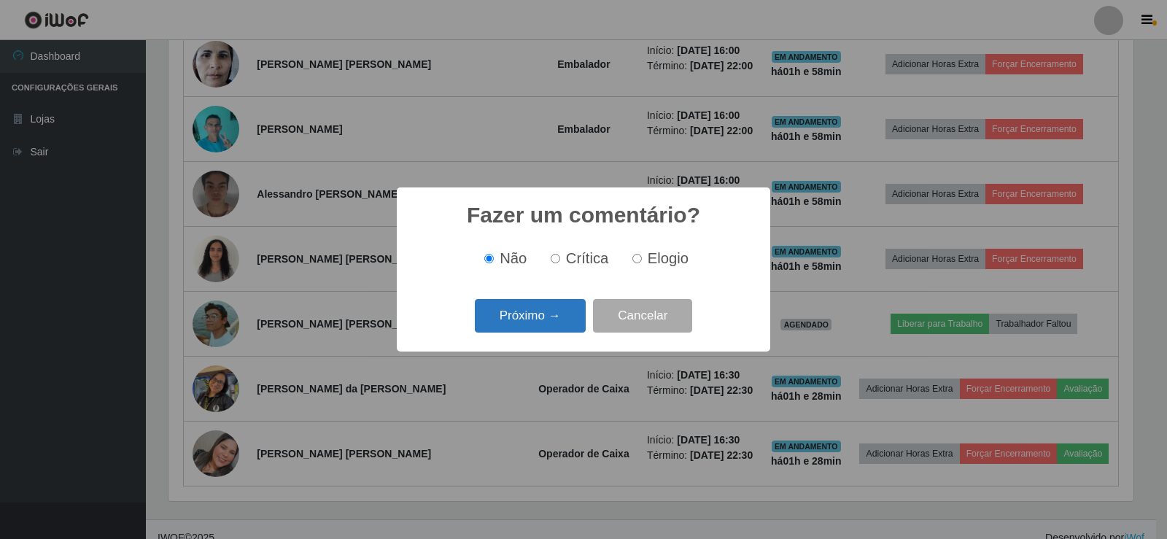
click at [559, 326] on button "Próximo →" at bounding box center [530, 316] width 111 height 34
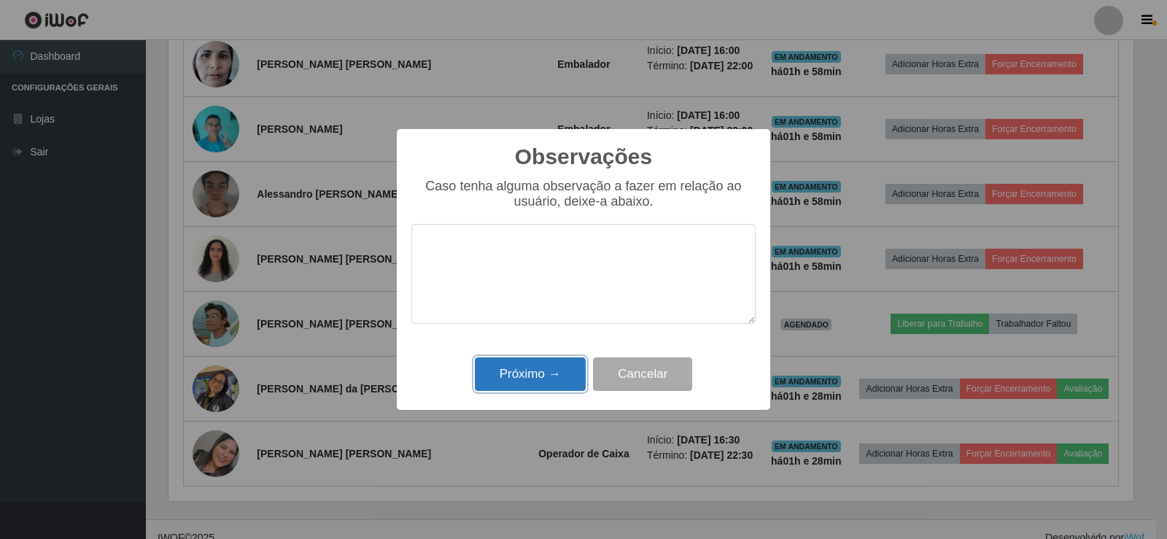
click at [522, 384] on button "Próximo →" at bounding box center [530, 374] width 111 height 34
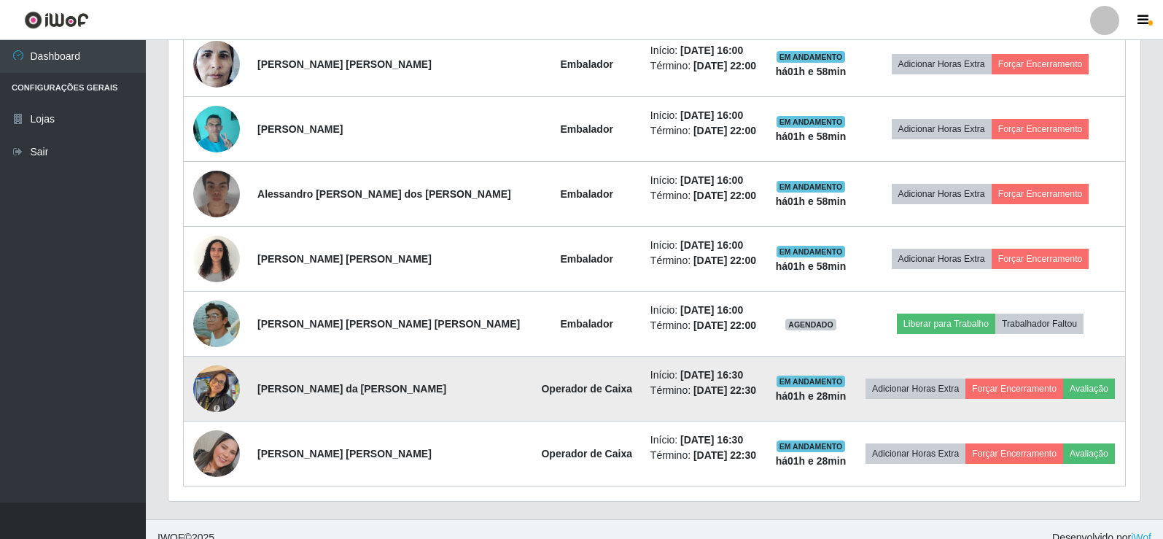
scroll to position [303, 972]
